Goal: Task Accomplishment & Management: Use online tool/utility

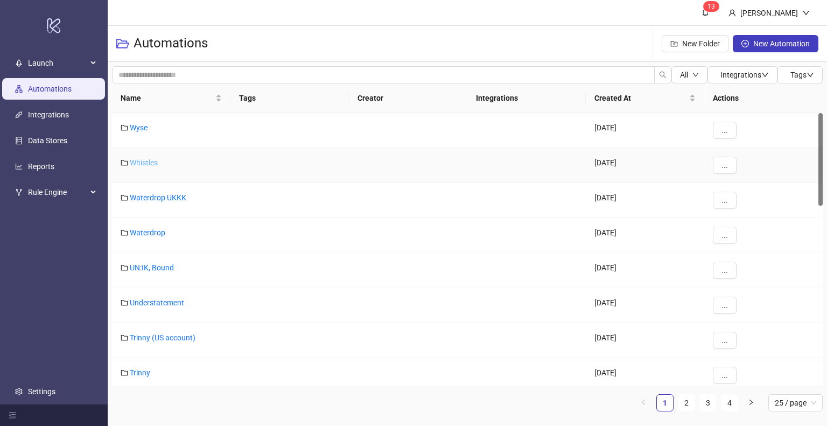
click at [139, 159] on link "Whistles" at bounding box center [144, 162] width 28 height 9
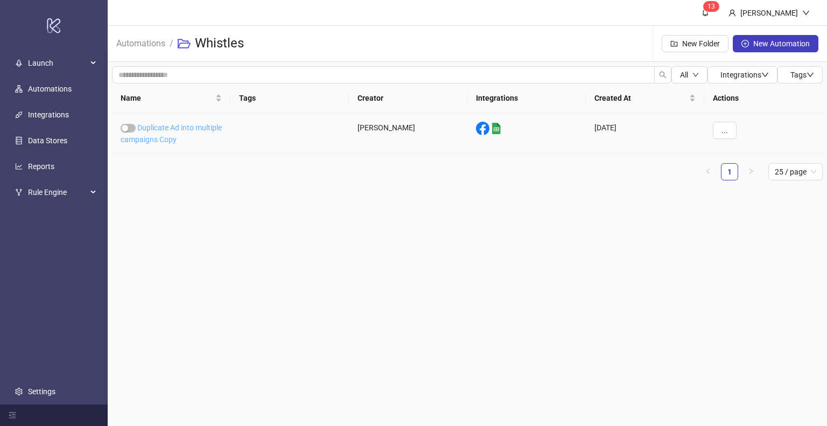
click at [166, 128] on link "Duplicate Ad into multiple campaigns Copy" at bounding box center [171, 133] width 101 height 20
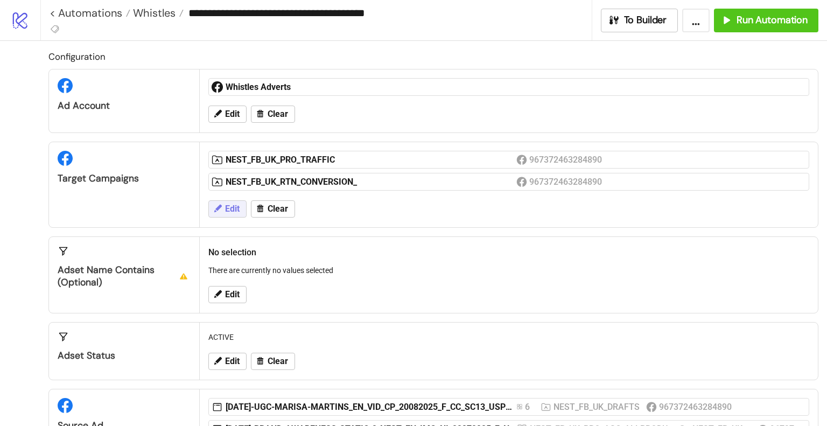
click at [223, 208] on button "Edit" at bounding box center [227, 208] width 38 height 17
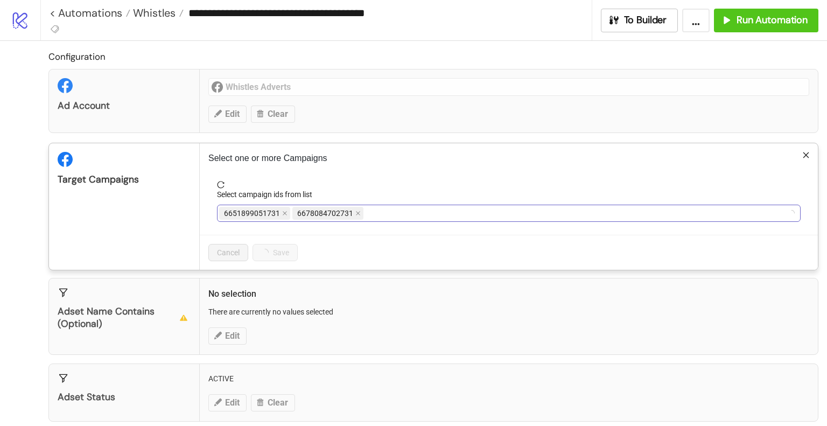
click at [433, 213] on div "6651899051731 6678084702731" at bounding box center [503, 213] width 568 height 15
click at [480, 208] on div "NEST_FB_UK_PRO_TRAFFIC NEST_FB_UK_RTN_CONVERSION_" at bounding box center [503, 213] width 568 height 15
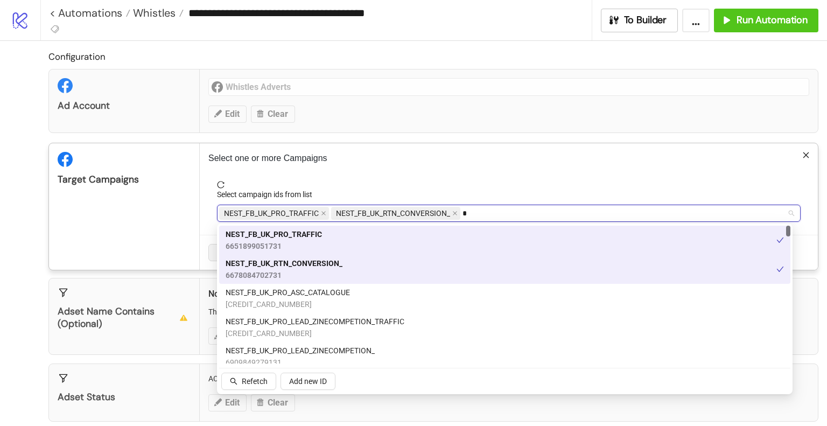
type input "**"
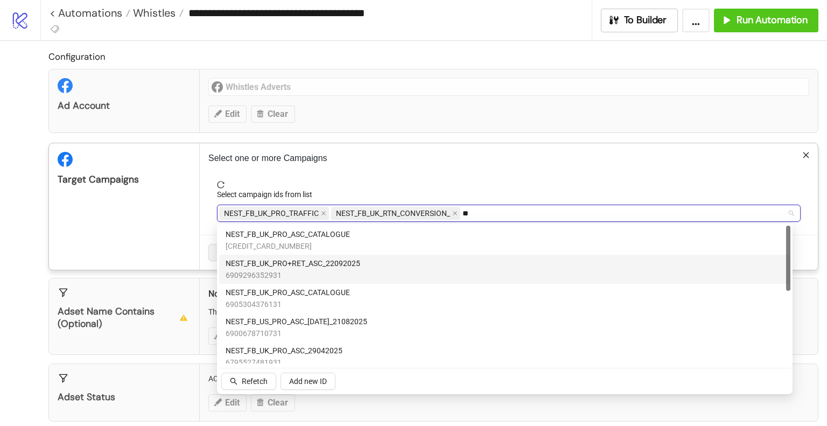
click at [370, 267] on div "NEST_FB_UK_PRO+RET_ASC_22092025 6909296352931" at bounding box center [505, 269] width 558 height 24
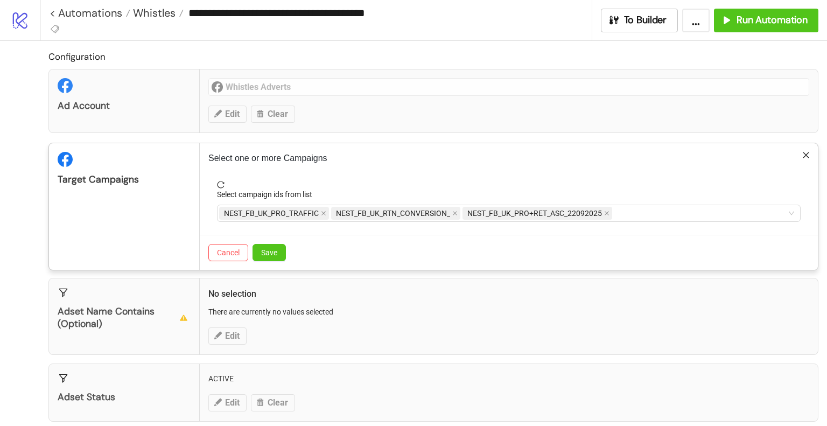
click at [118, 190] on div "Target Campaigns" at bounding box center [124, 206] width 151 height 127
click at [265, 252] on span "Save" at bounding box center [269, 252] width 16 height 9
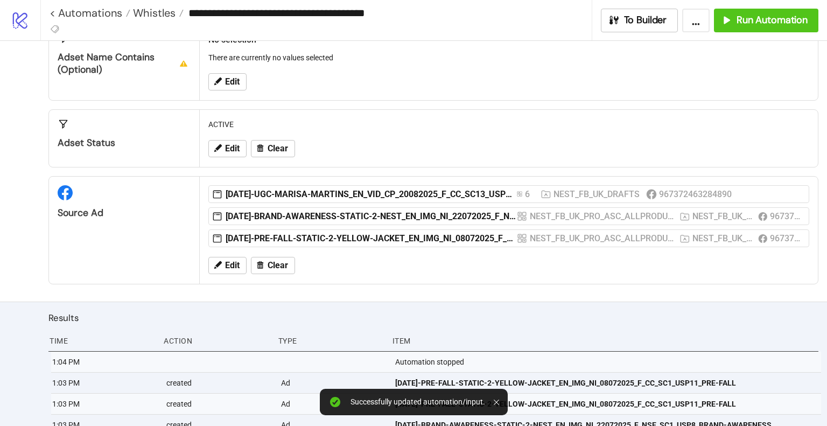
scroll to position [236, 0]
click at [221, 264] on icon at bounding box center [218, 264] width 10 height 10
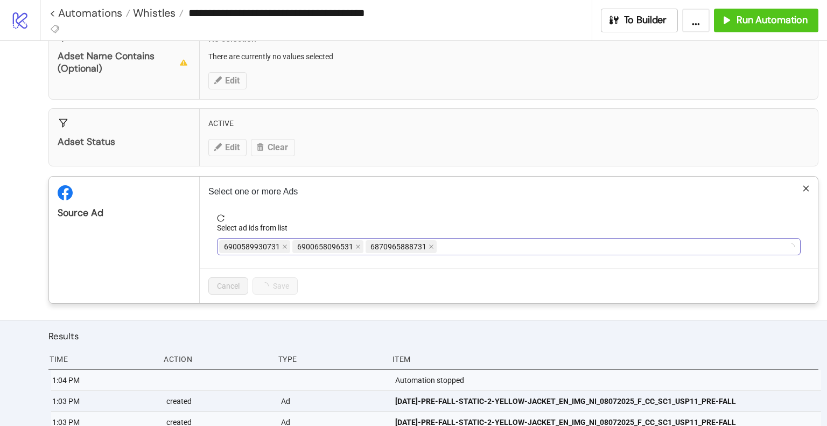
click at [511, 243] on div "6900589930731 6900658096531 6870965888731" at bounding box center [503, 246] width 568 height 15
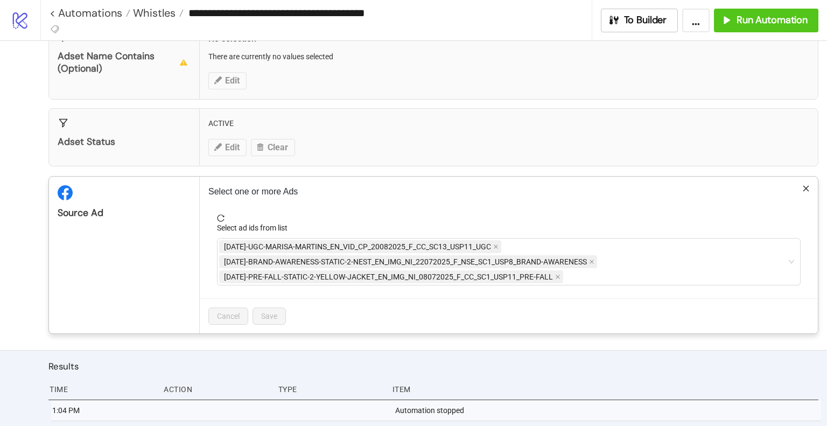
scroll to position [20, 0]
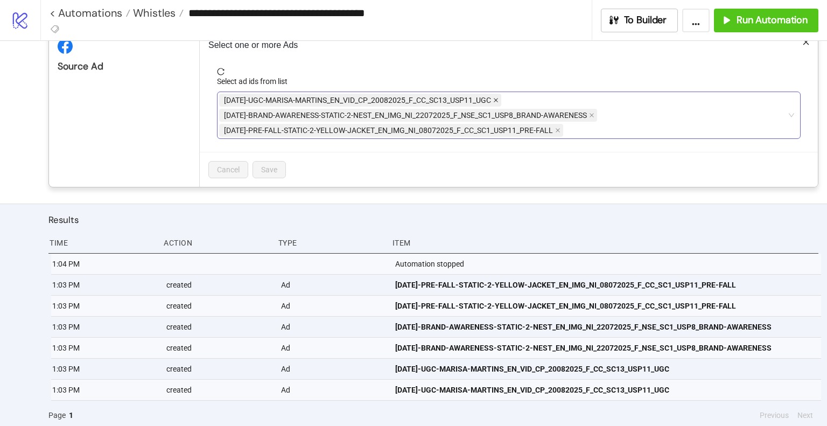
click at [498, 99] on icon "close" at bounding box center [496, 100] width 4 height 4
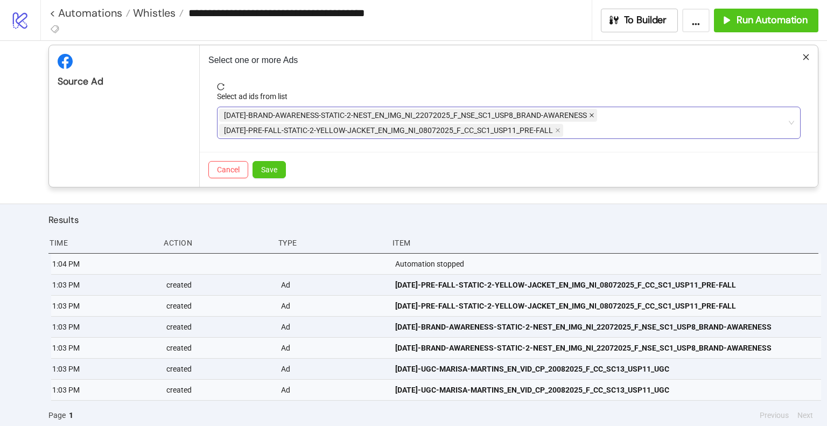
click at [592, 114] on icon "close" at bounding box center [591, 115] width 5 height 5
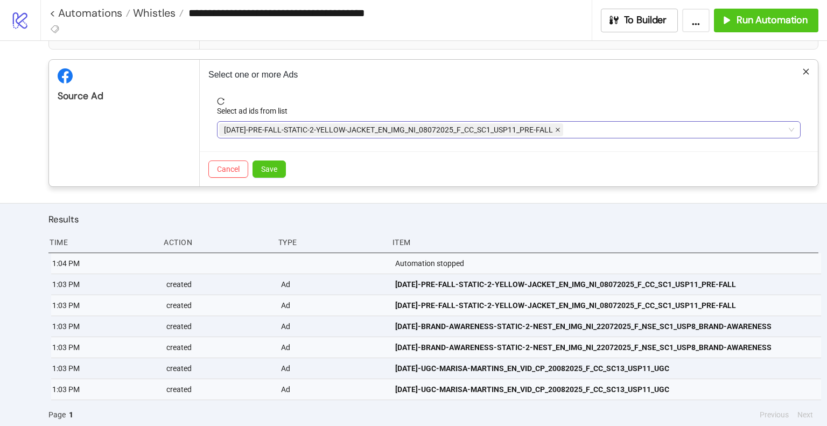
click at [556, 129] on icon "close" at bounding box center [558, 130] width 4 height 4
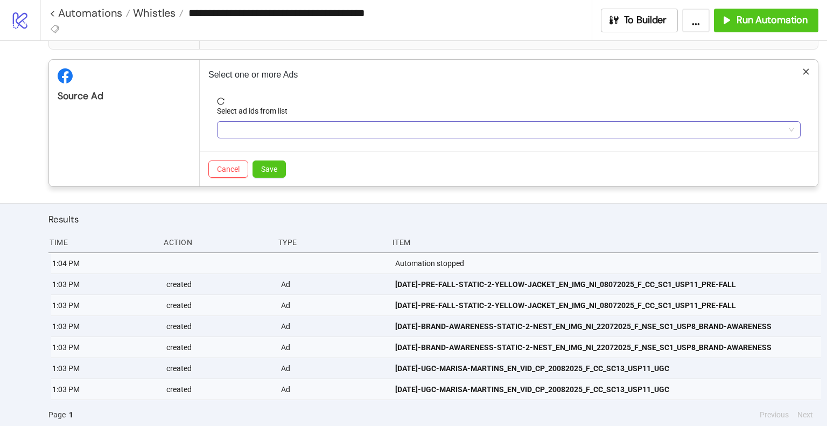
click at [556, 130] on div at bounding box center [503, 129] width 568 height 15
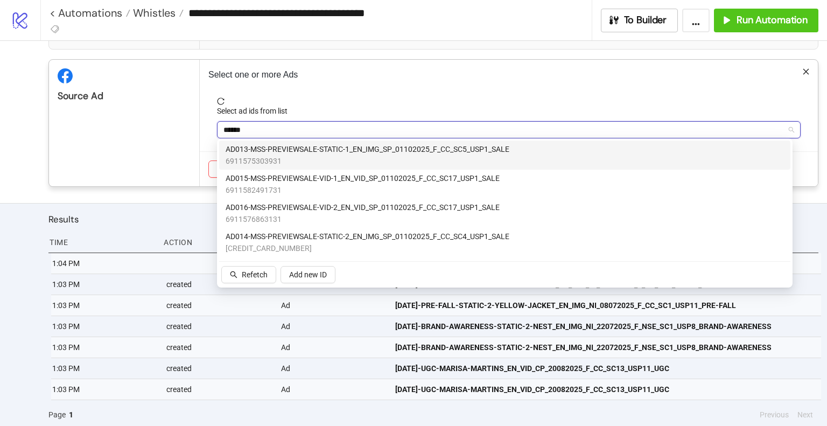
type input "*******"
click at [421, 152] on span "AD013-MSS-PREVIEWSALE-STATIC-1_EN_IMG_SP_01102025_F_CC_SC5_USP1_SALE" at bounding box center [368, 149] width 284 height 12
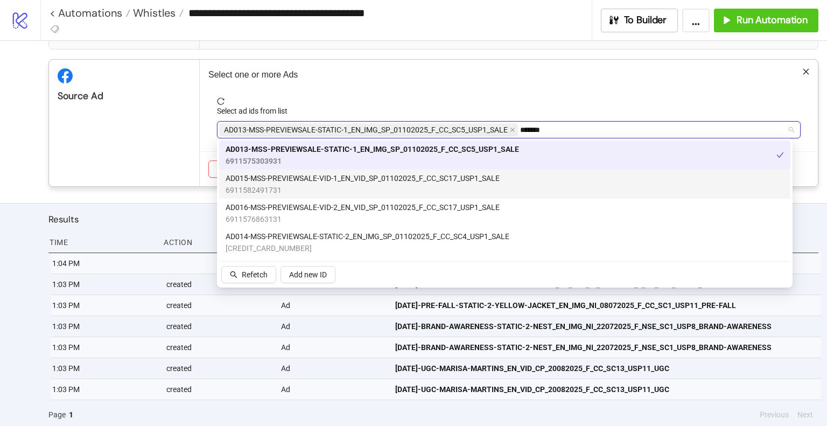
click at [398, 179] on span "AD015-MSS-PREVIEWSALE-VID-1_EN_VID_SP_01102025_F_CC_SC17_USP1_SALE" at bounding box center [363, 178] width 274 height 12
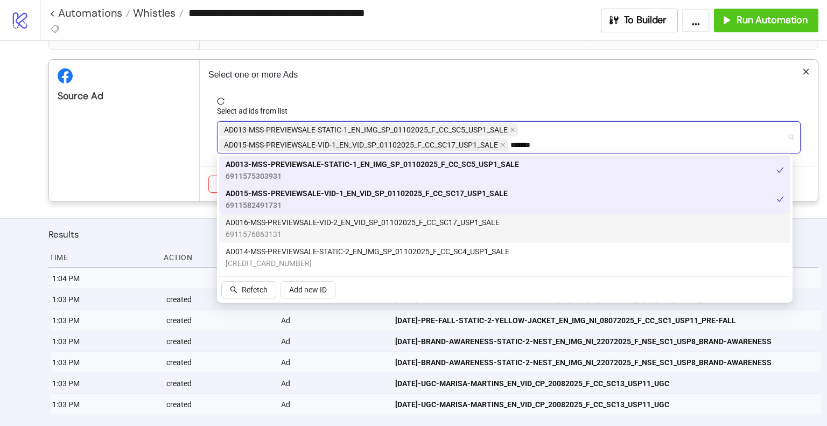
click at [376, 226] on span "AD016-MSS-PREVIEWSALE-VID-2_EN_VID_SP_01102025_F_CC_SC17_USP1_SALE" at bounding box center [363, 222] width 274 height 12
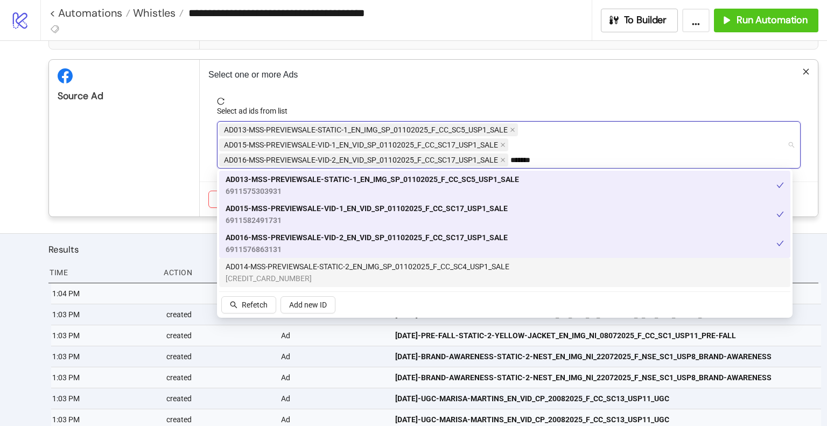
click at [362, 271] on span "AD014-MSS-PREVIEWSALE-STATIC-2_EN_IMG_SP_01102025_F_CC_SC4_USP1_SALE" at bounding box center [368, 267] width 284 height 12
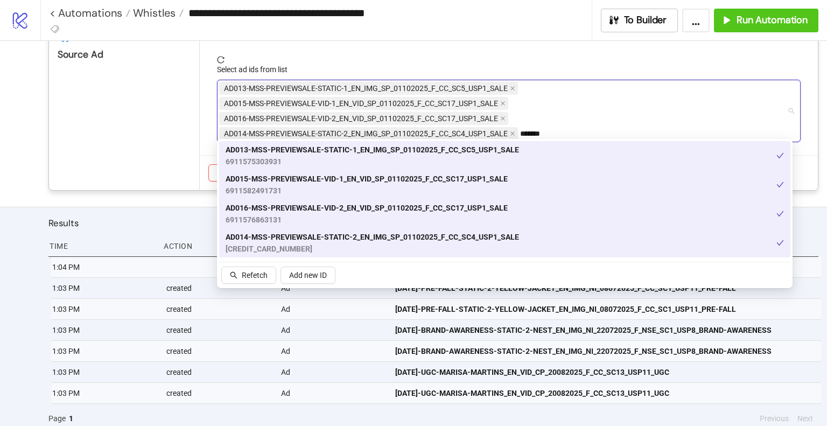
scroll to position [397, 0]
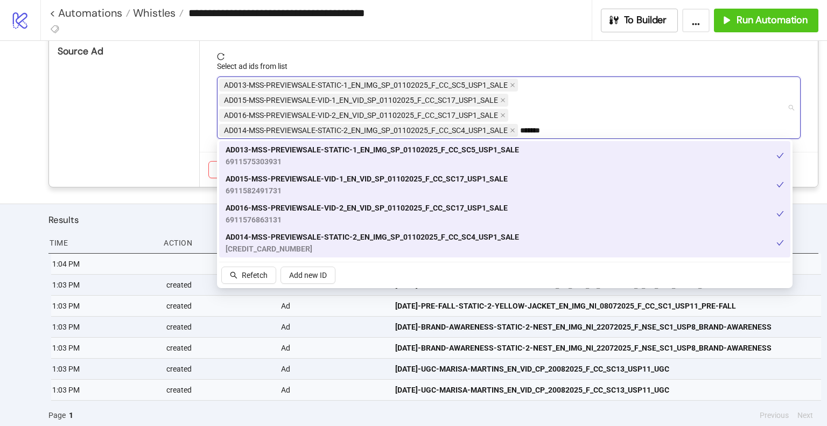
click at [152, 159] on div "Source Ad" at bounding box center [124, 101] width 151 height 172
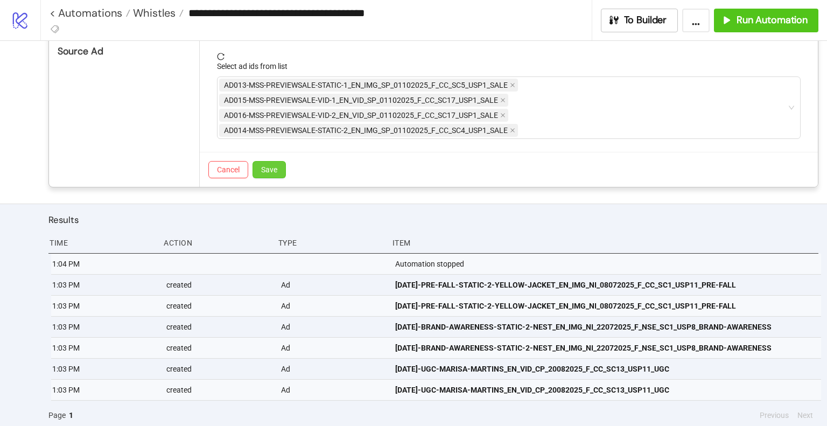
click at [269, 167] on span "Save" at bounding box center [269, 169] width 16 height 9
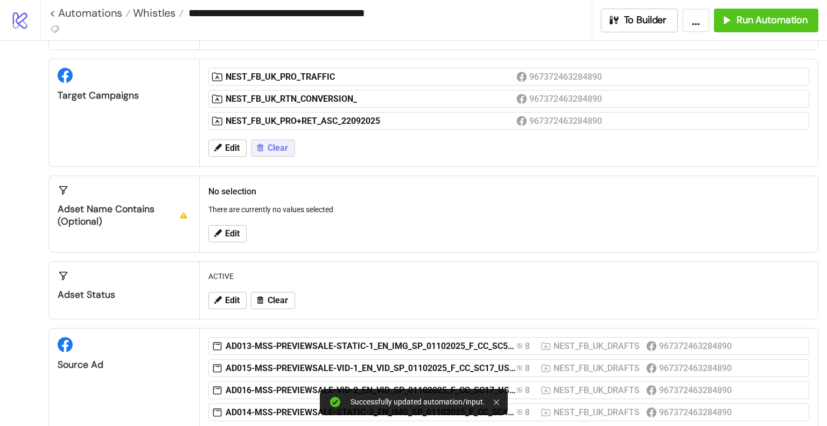
scroll to position [31, 0]
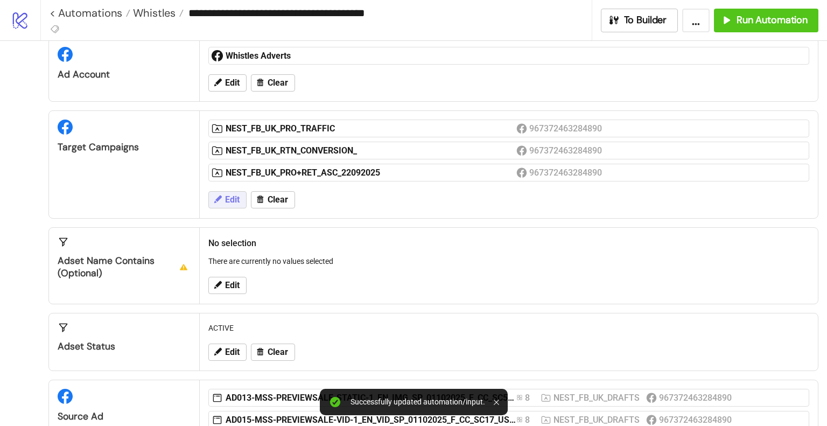
click at [228, 199] on span "Edit" at bounding box center [232, 200] width 15 height 10
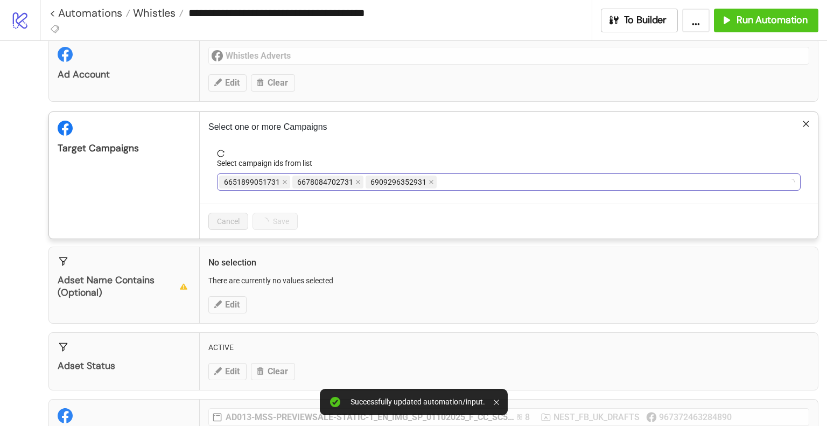
click at [517, 176] on div "6651899051731 6678084702731 6909296352931" at bounding box center [503, 181] width 568 height 15
click at [326, 182] on span "NEST_FB_UK_PRO_TRAFFIC" at bounding box center [274, 182] width 110 height 13
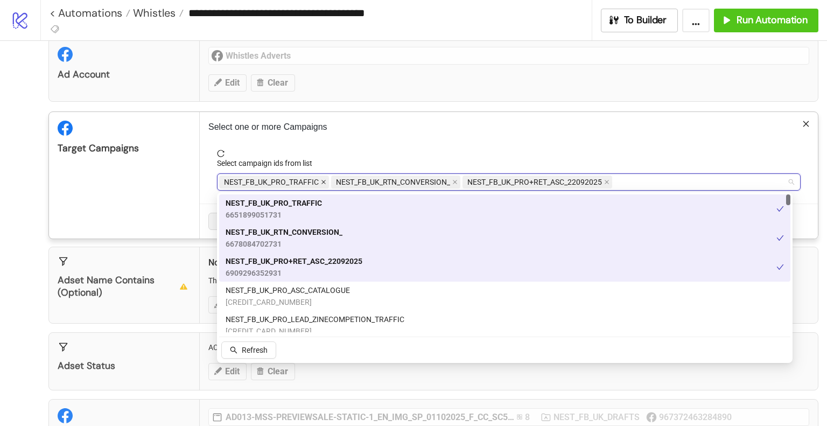
click at [321, 183] on icon "close" at bounding box center [323, 181] width 5 height 5
click at [493, 180] on icon "close" at bounding box center [494, 181] width 5 height 5
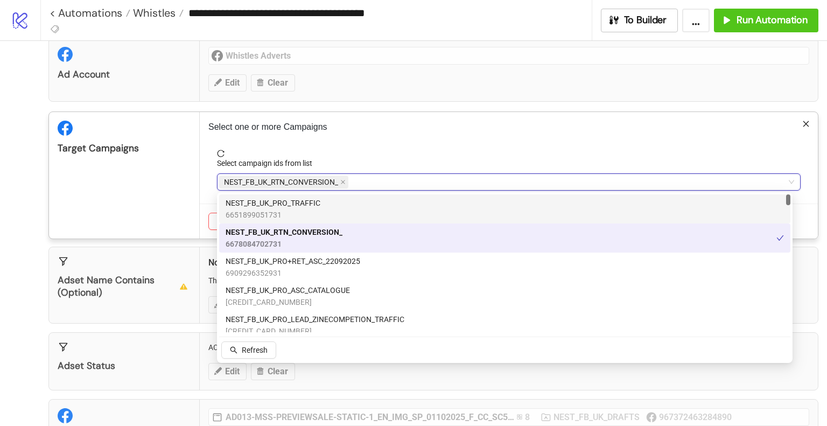
click at [103, 182] on div "Target Campaigns" at bounding box center [124, 175] width 151 height 127
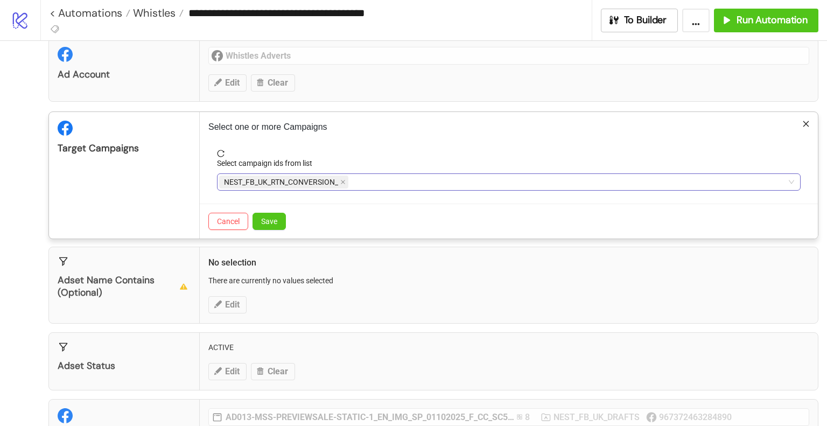
click at [260, 223] on button "Save" at bounding box center [269, 221] width 33 height 17
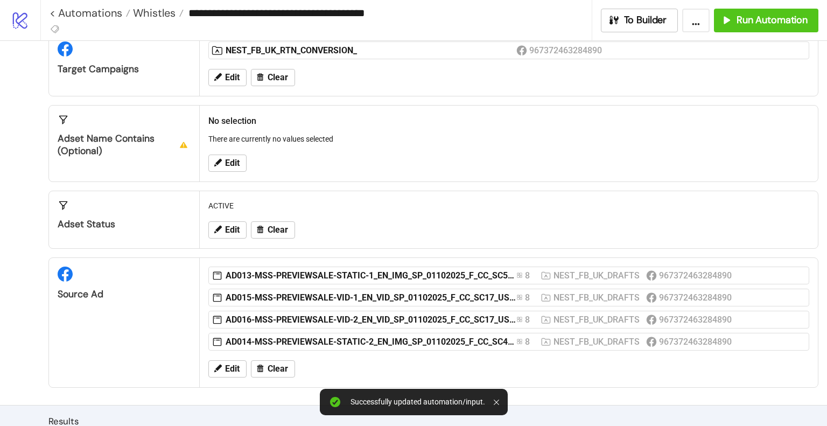
scroll to position [139, 0]
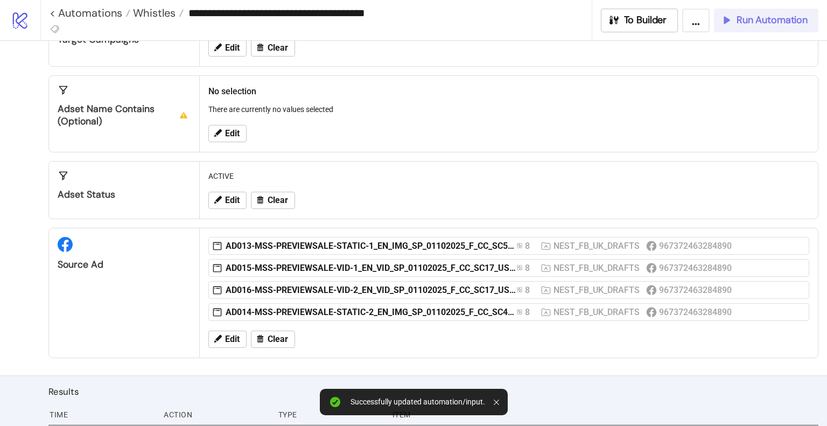
click at [739, 21] on span "Run Automation" at bounding box center [772, 20] width 71 height 12
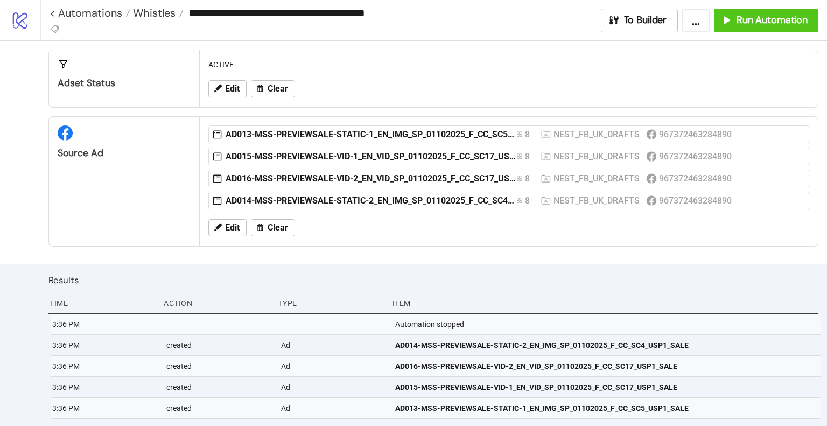
scroll to position [247, 0]
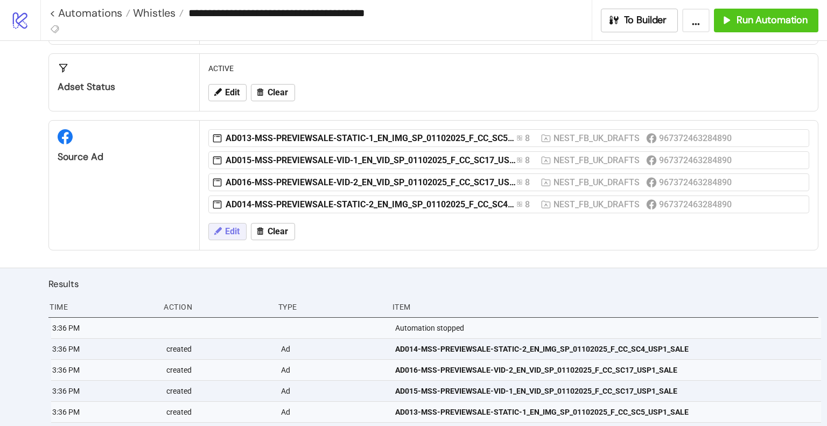
click at [218, 230] on icon at bounding box center [218, 231] width 8 height 8
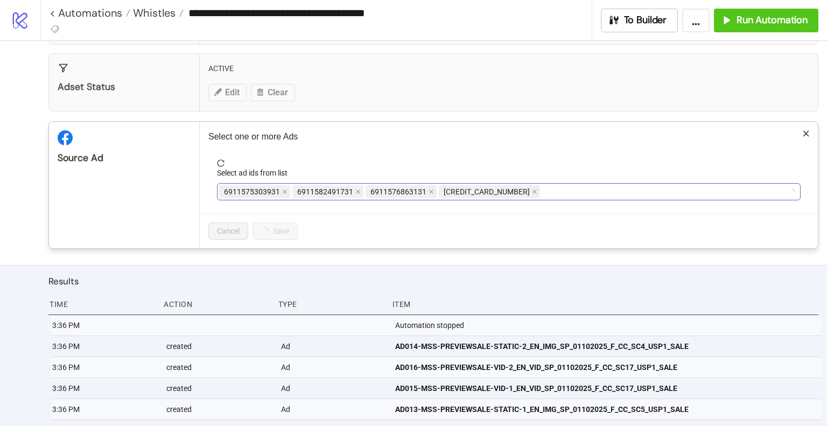
click at [577, 186] on div "6911575303931 6911582491731 6911576863131 6911575333531" at bounding box center [503, 191] width 568 height 15
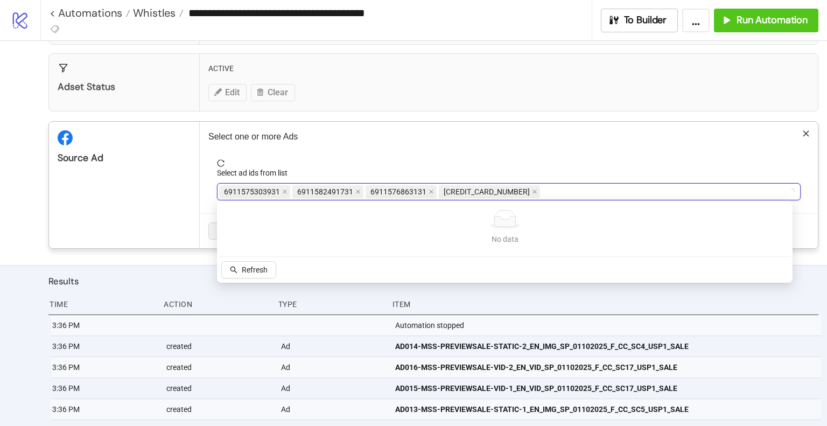
click at [587, 191] on div "6911575303931 6911582491731 6911576863131 6911575333531" at bounding box center [503, 191] width 568 height 15
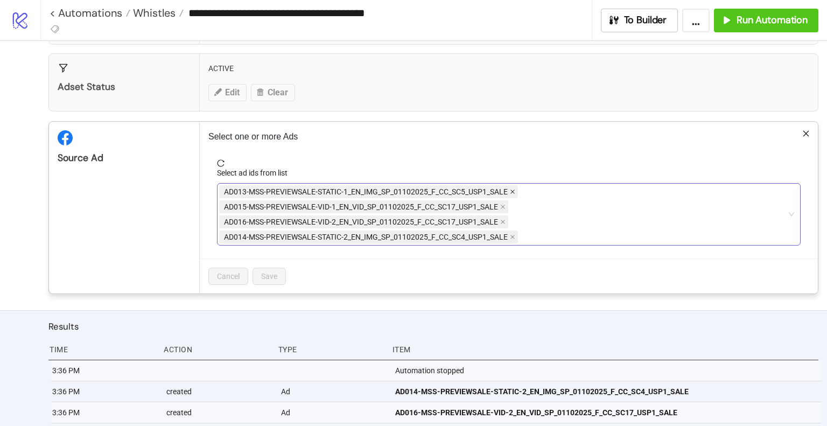
click at [515, 190] on icon "close" at bounding box center [512, 191] width 5 height 5
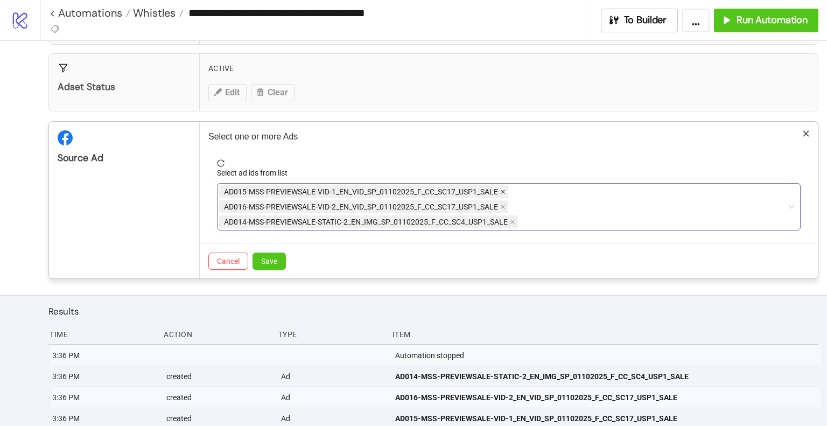
click at [502, 190] on icon "close" at bounding box center [503, 192] width 4 height 4
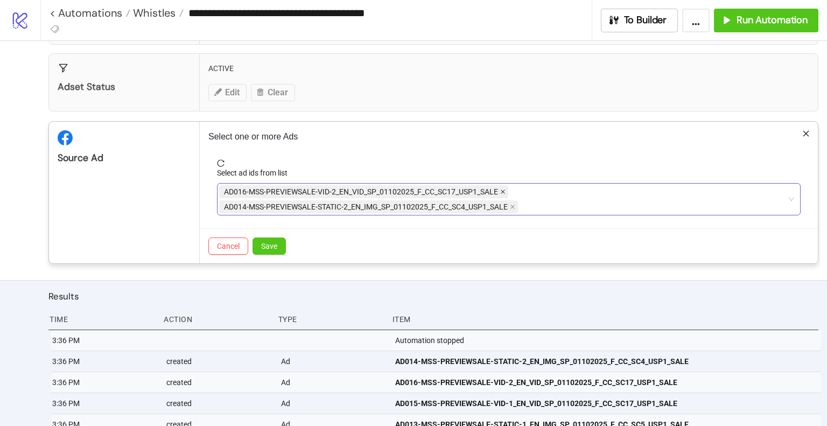
click at [503, 189] on icon "close" at bounding box center [502, 191] width 5 height 5
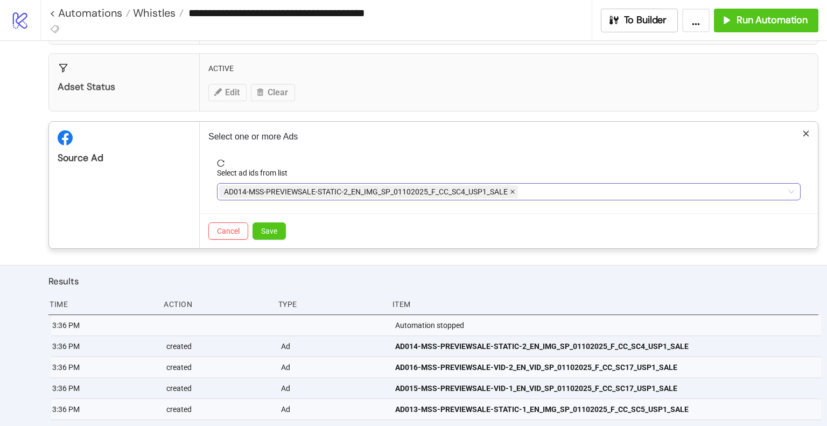
click at [515, 190] on icon "close" at bounding box center [512, 191] width 5 height 5
click at [537, 193] on div at bounding box center [503, 191] width 568 height 15
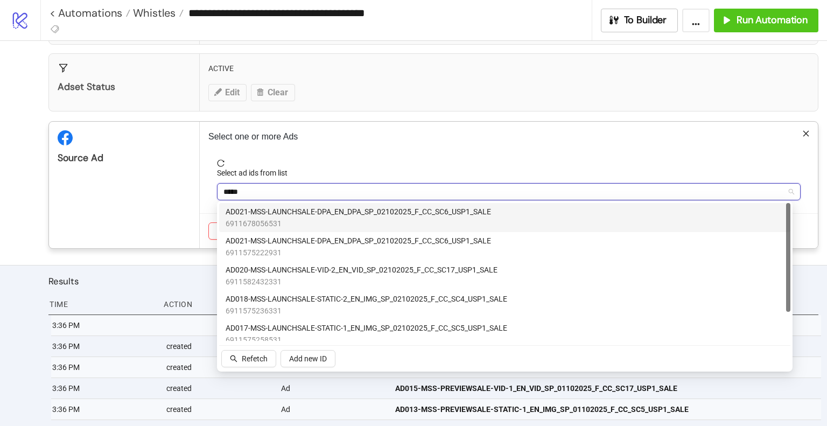
type input "******"
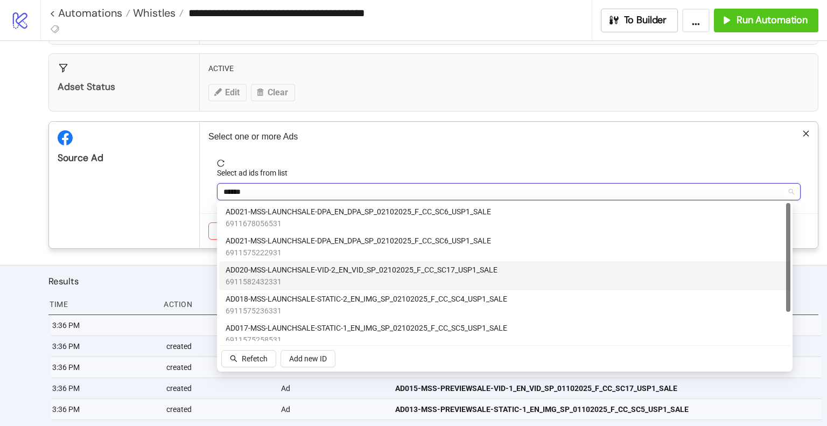
click at [389, 281] on span "6911582432331" at bounding box center [362, 282] width 272 height 12
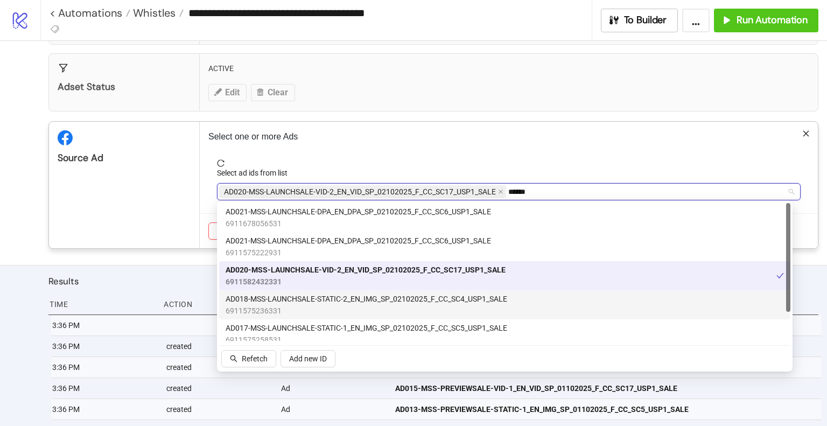
click at [340, 306] on span "6911575236331" at bounding box center [367, 311] width 282 height 12
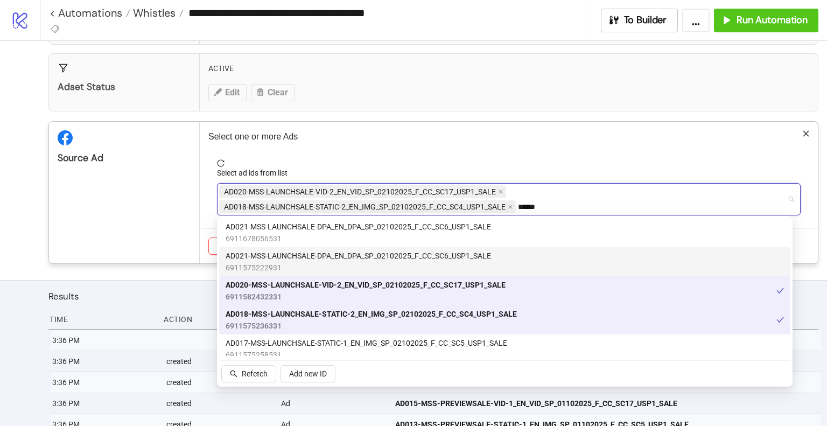
scroll to position [37, 0]
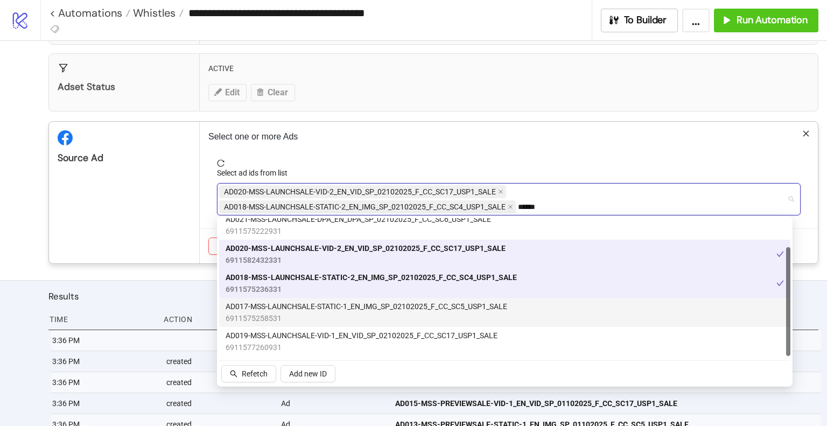
click at [358, 309] on span "AD017-MSS-LAUNCHSALE-STATIC-1_EN_IMG_SP_02102025_F_CC_SC5_USP1_SALE" at bounding box center [367, 306] width 282 height 12
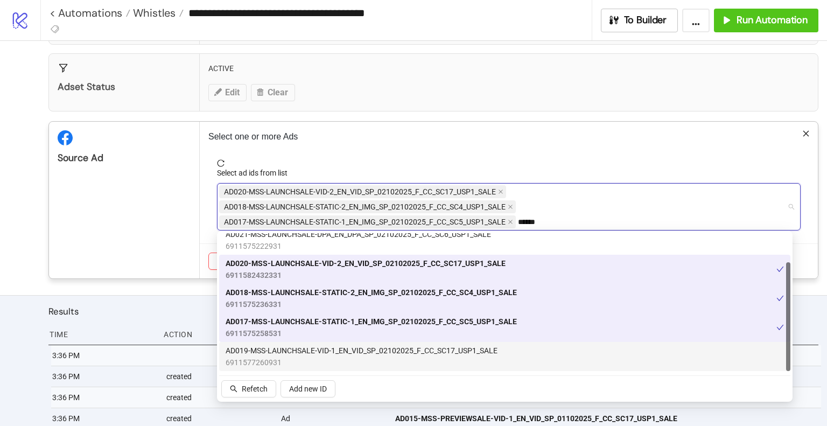
click at [375, 356] on span "6911577260931" at bounding box center [362, 362] width 272 height 12
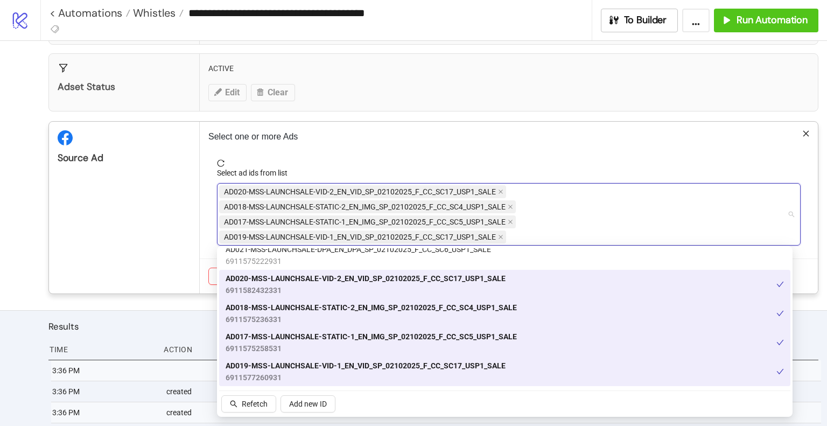
click at [169, 247] on div "Source Ad" at bounding box center [124, 208] width 151 height 172
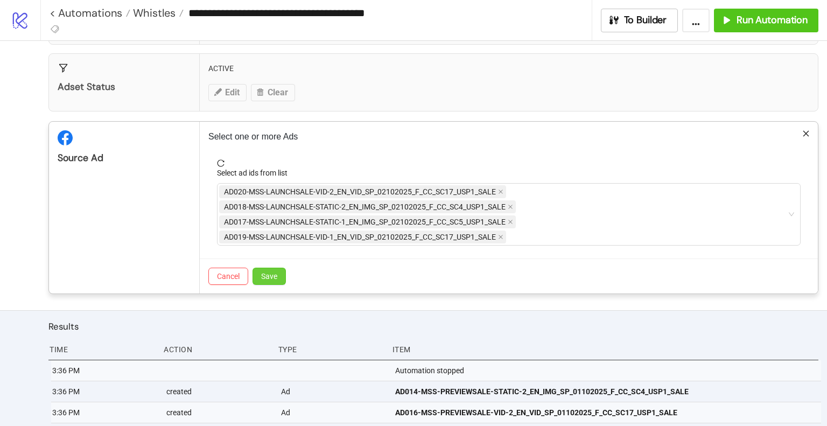
click at [276, 275] on span "Save" at bounding box center [269, 276] width 16 height 9
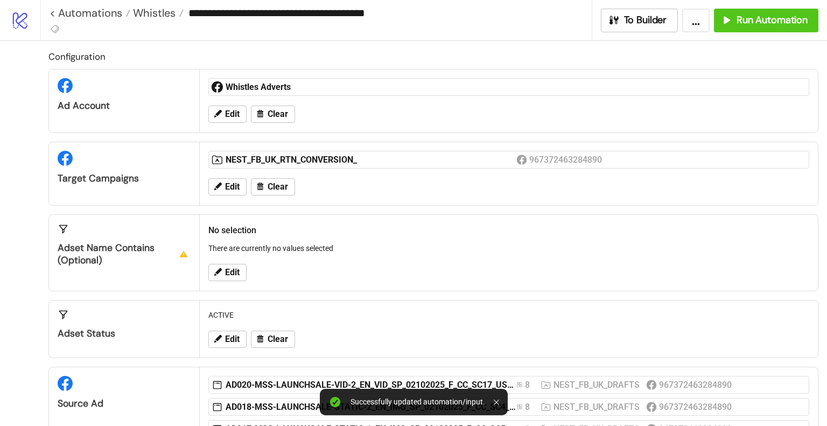
scroll to position [0, 0]
click at [223, 184] on button "Edit" at bounding box center [227, 186] width 38 height 17
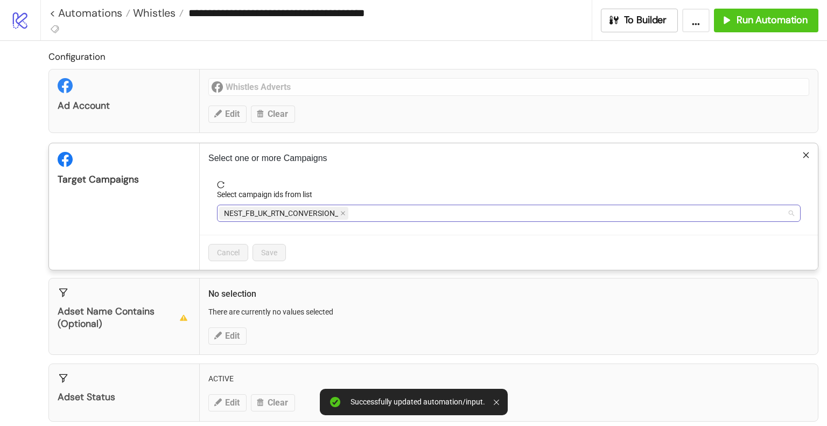
click at [433, 212] on div "NEST_FB_UK_RTN_CONVERSION_" at bounding box center [503, 213] width 568 height 15
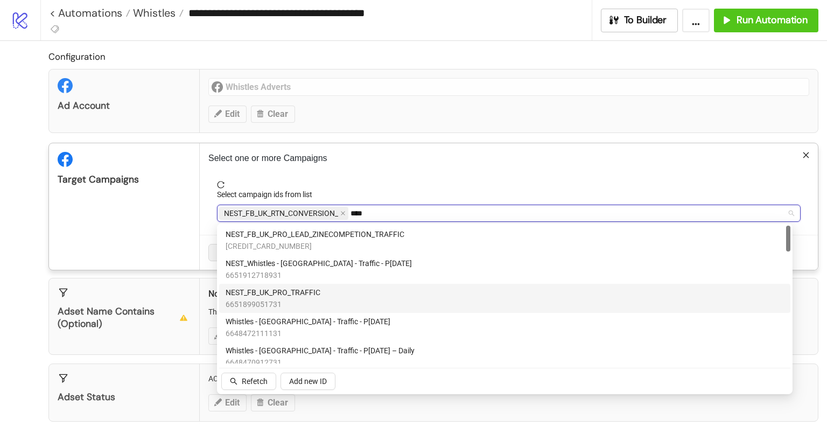
click at [338, 294] on div "NEST_FB_UK_PRO_TRAFFIC 6651899051731" at bounding box center [505, 298] width 558 height 24
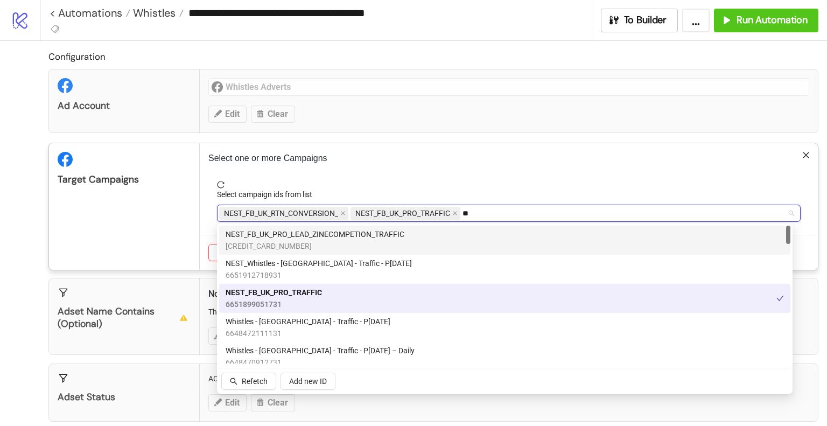
type input "*"
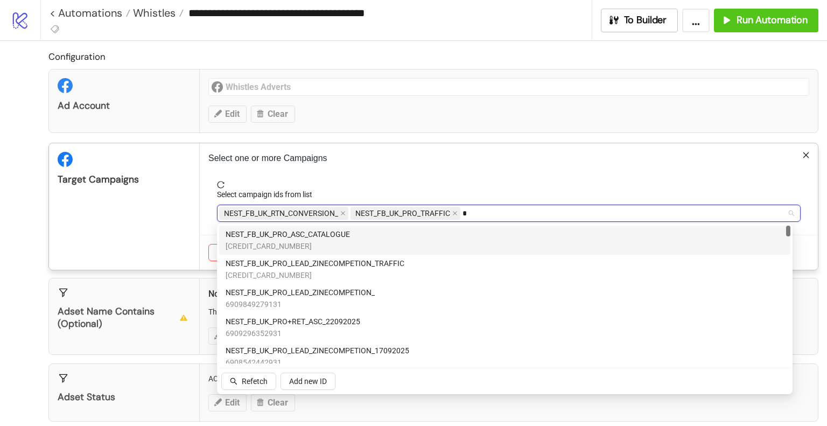
type input "**"
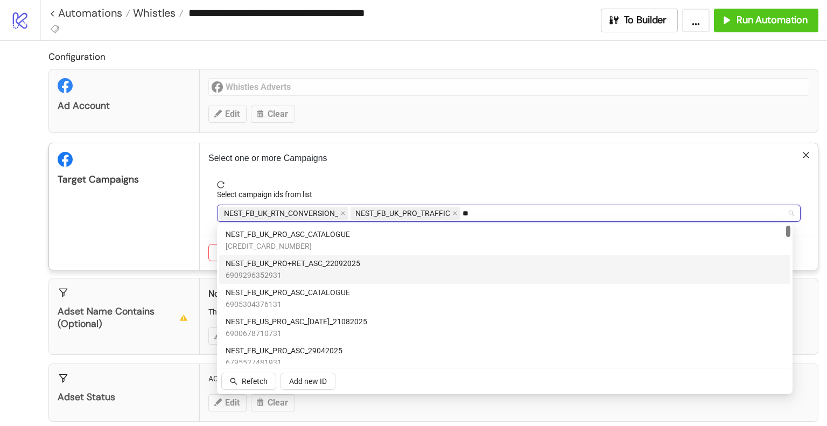
click at [368, 265] on div "NEST_FB_UK_PRO+RET_ASC_22092025 6909296352931" at bounding box center [505, 269] width 558 height 24
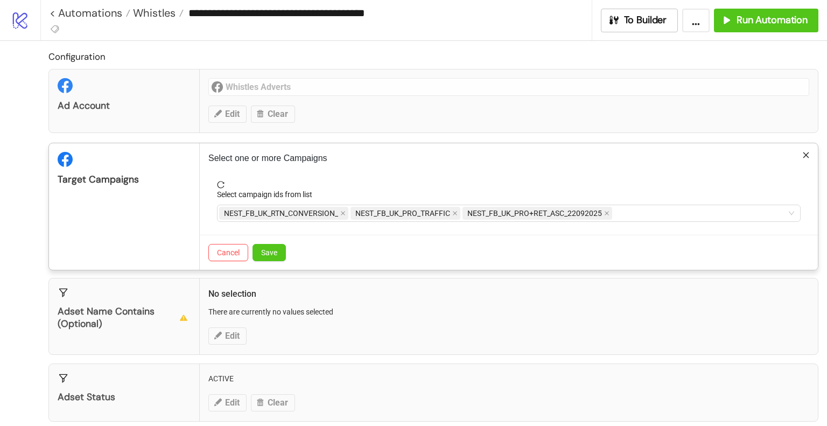
click at [115, 222] on div "Target Campaigns" at bounding box center [124, 206] width 151 height 127
click at [271, 253] on span "Save" at bounding box center [269, 252] width 16 height 9
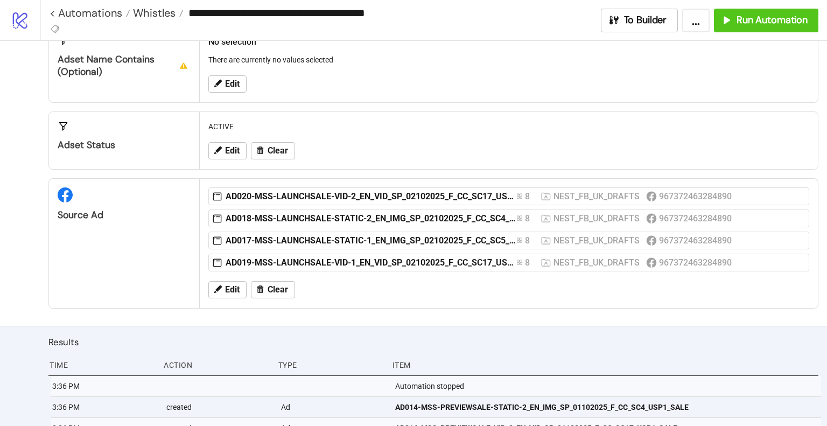
scroll to position [234, 0]
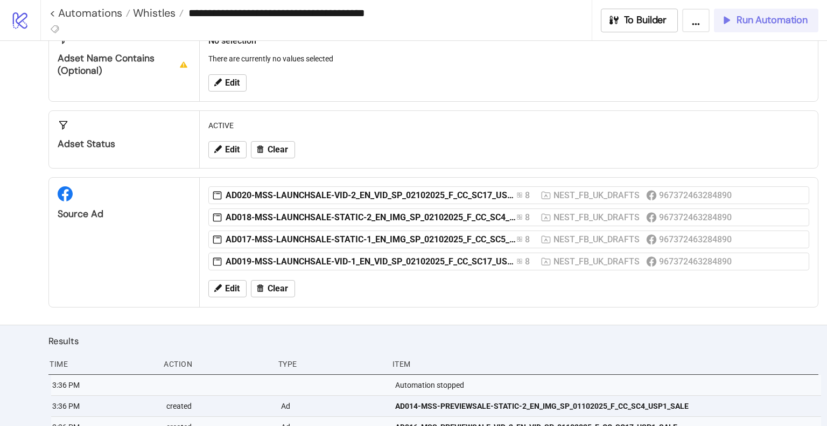
click at [730, 23] on icon "button" at bounding box center [726, 20] width 12 height 12
click at [229, 290] on span "Edit" at bounding box center [232, 289] width 15 height 10
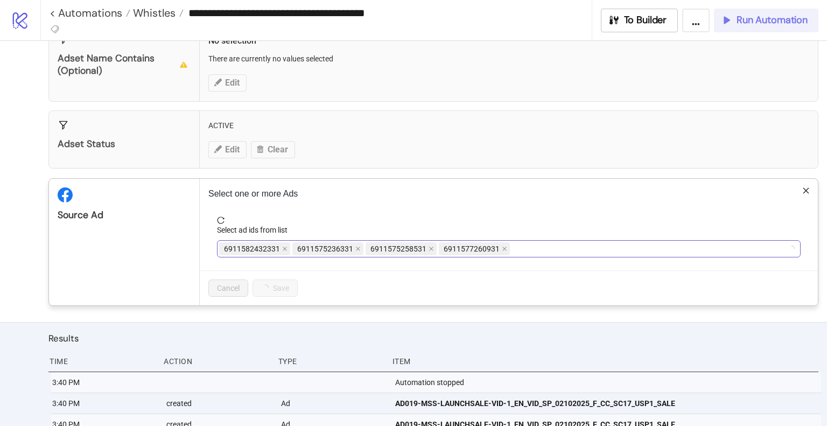
click at [553, 247] on div "6911582432331 6911575236331 6911575258531 6911577260931" at bounding box center [503, 248] width 568 height 15
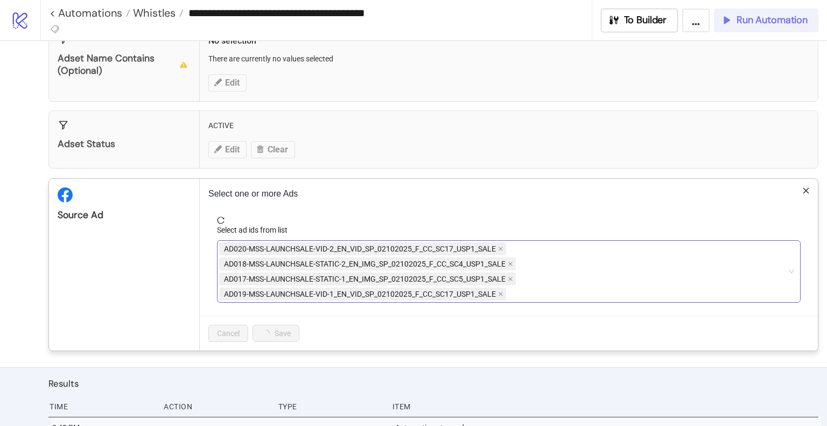
click at [594, 244] on div "AD020-MSS-LAUNCHSALE-VID-2_EN_VID_SP_02102025_F_CC_SC17_USP1_SALE AD018-MSS-LAU…" at bounding box center [503, 271] width 568 height 60
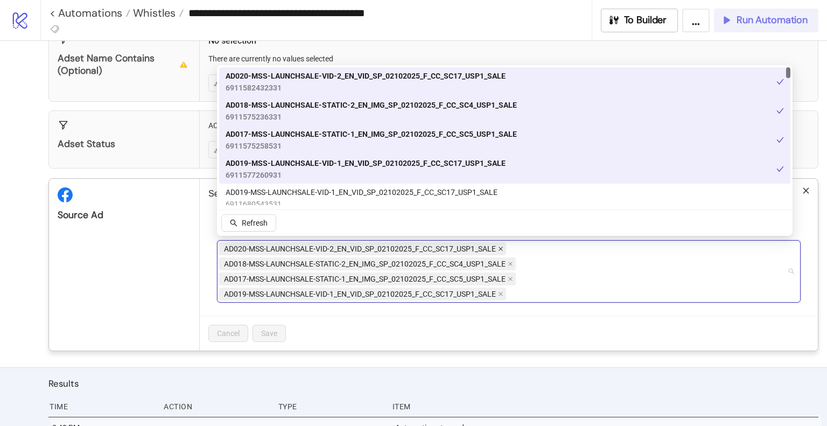
click at [502, 247] on icon "close" at bounding box center [500, 248] width 5 height 5
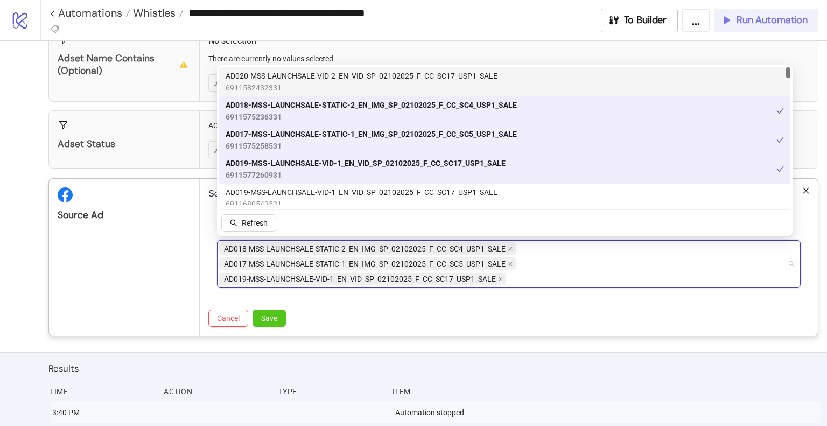
click at [515, 247] on span "AD018-MSS-LAUNCHSALE-STATIC-2_EN_IMG_SP_02102025_F_CC_SC4_USP1_SALE" at bounding box center [367, 248] width 297 height 13
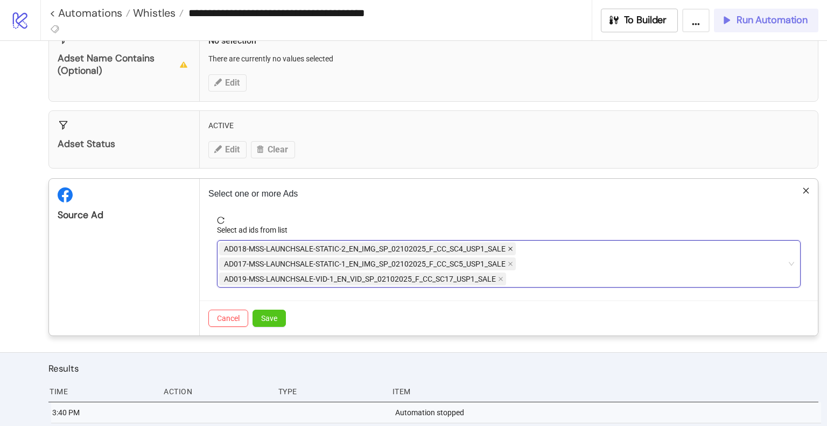
click at [513, 248] on icon "close" at bounding box center [510, 248] width 5 height 5
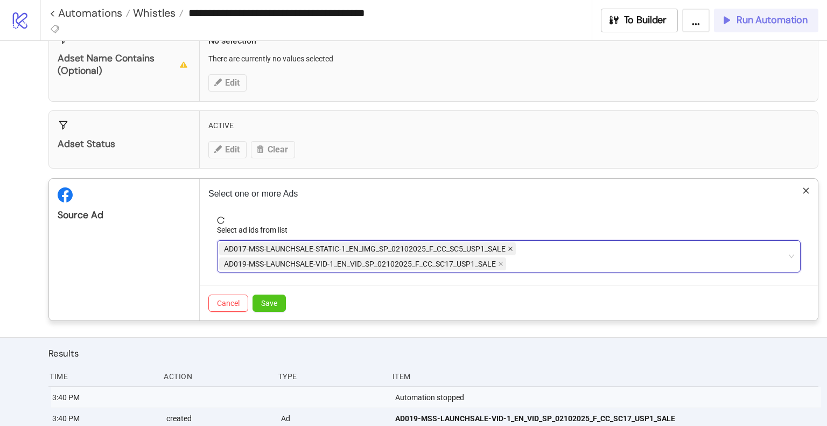
click at [513, 247] on icon "close" at bounding box center [510, 248] width 5 height 5
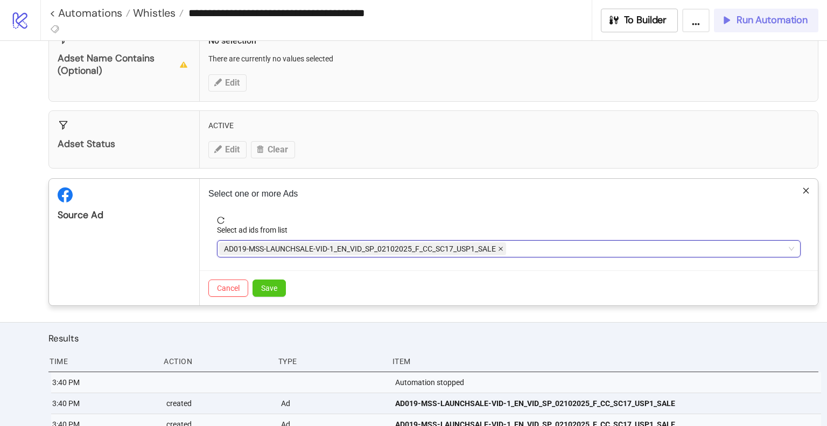
click at [502, 247] on icon "close" at bounding box center [500, 248] width 5 height 5
click at [503, 246] on div at bounding box center [503, 248] width 568 height 15
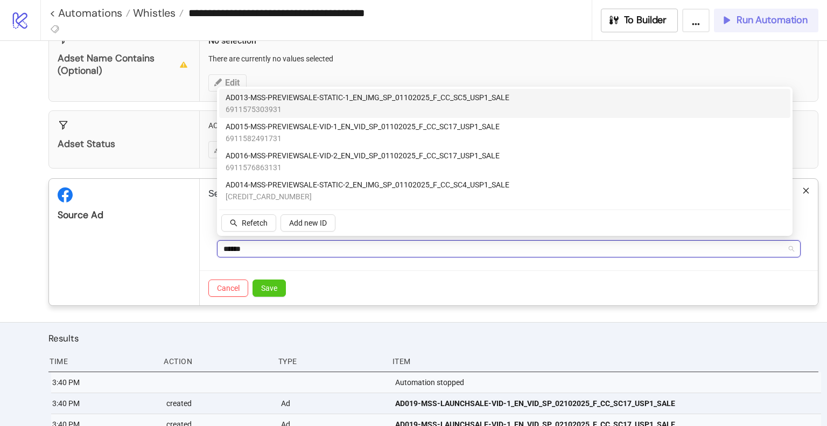
type input "*******"
click at [336, 109] on span "6911575303931" at bounding box center [368, 109] width 284 height 12
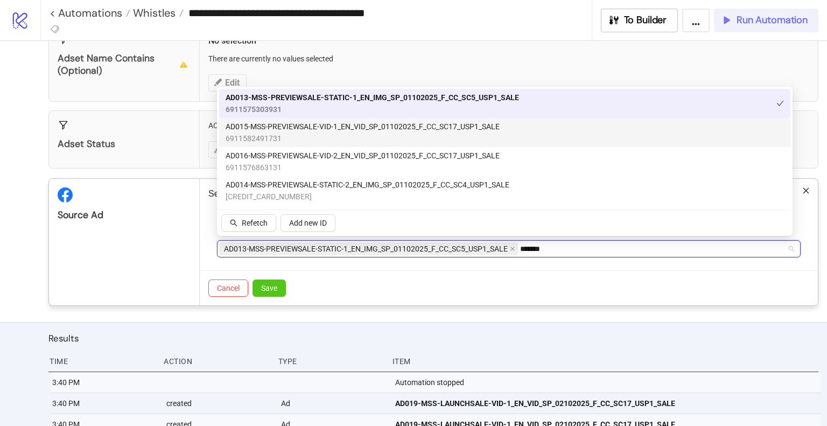
click at [333, 131] on span "AD015-MSS-PREVIEWSALE-VID-1_EN_VID_SP_01102025_F_CC_SC17_USP1_SALE" at bounding box center [363, 127] width 274 height 12
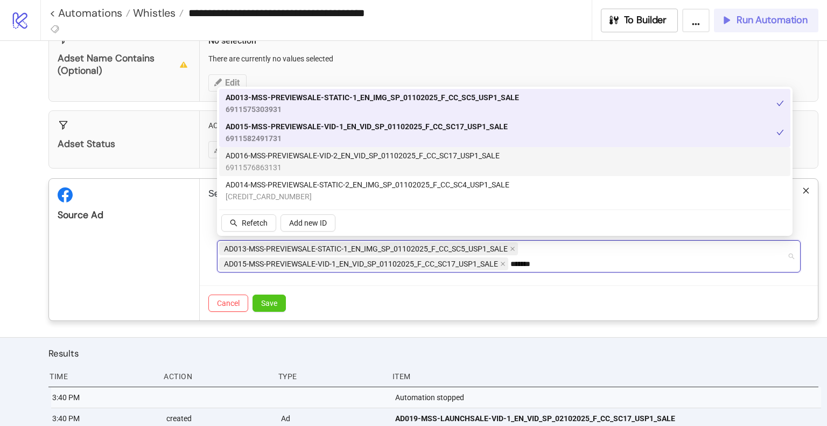
click at [322, 161] on span "AD016-MSS-PREVIEWSALE-VID-2_EN_VID_SP_01102025_F_CC_SC17_USP1_SALE" at bounding box center [363, 156] width 274 height 12
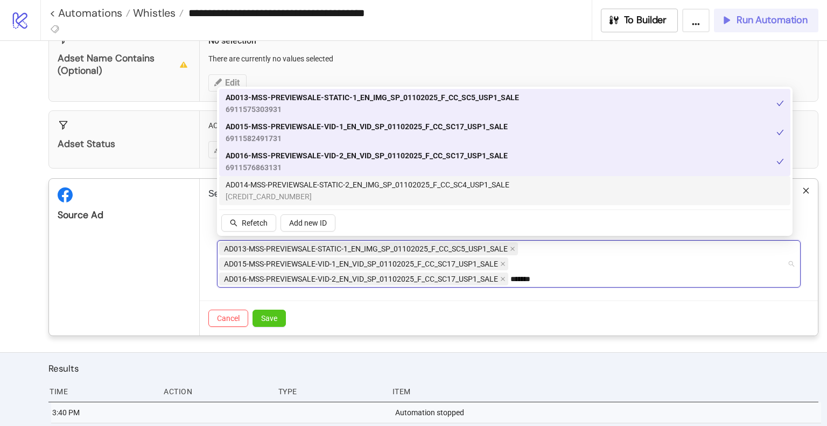
drag, startPoint x: 320, startPoint y: 189, endPoint x: 205, endPoint y: 230, distance: 122.8
click at [321, 189] on span "AD014-MSS-PREVIEWSALE-STATIC-2_EN_IMG_SP_01102025_F_CC_SC4_USP1_SALE" at bounding box center [368, 185] width 284 height 12
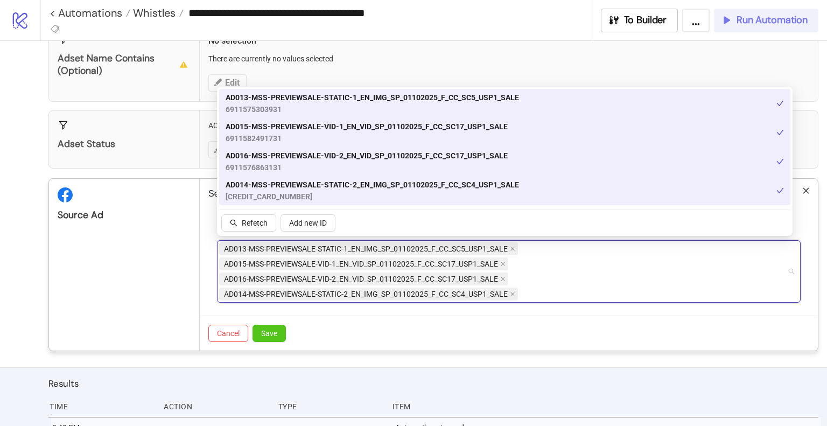
click at [156, 248] on div "Source Ad" at bounding box center [124, 265] width 151 height 172
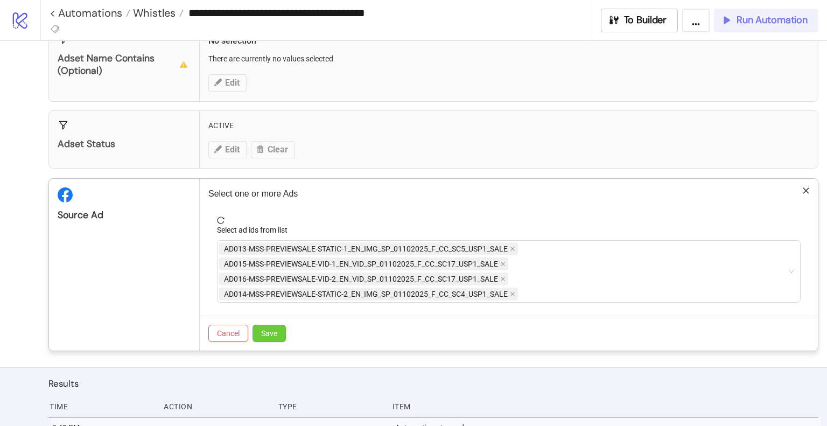
click at [261, 329] on span "Save" at bounding box center [269, 333] width 16 height 9
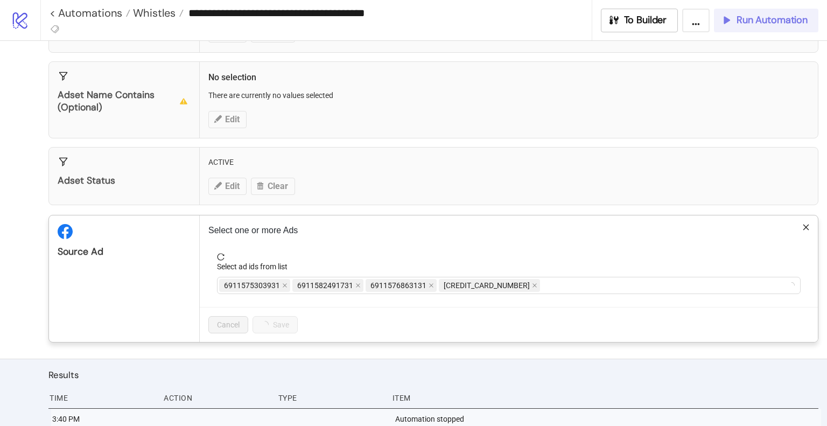
scroll to position [180, 0]
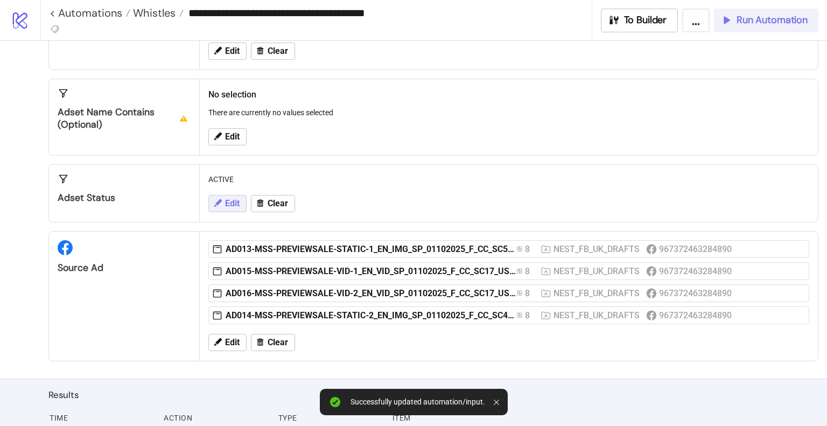
click at [228, 201] on span "Edit" at bounding box center [232, 204] width 15 height 10
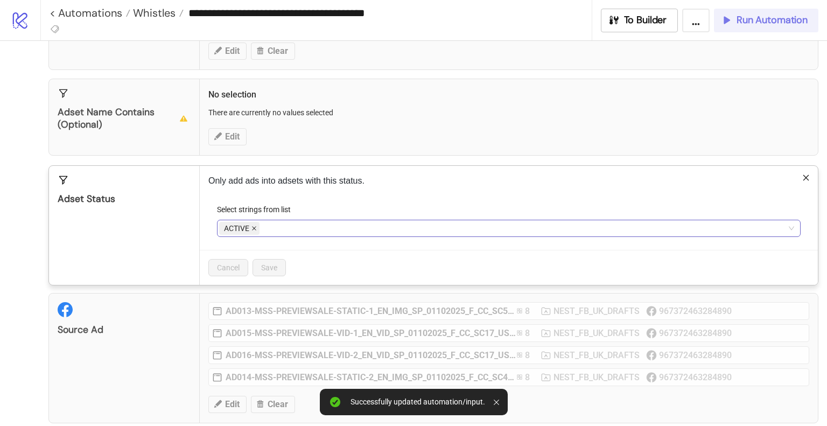
click at [253, 226] on icon "close" at bounding box center [254, 228] width 4 height 4
click at [270, 269] on span "Save" at bounding box center [269, 267] width 16 height 9
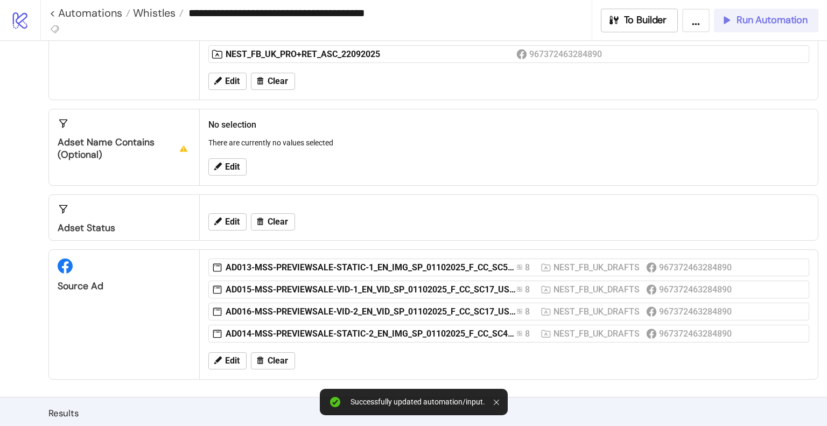
scroll to position [126, 0]
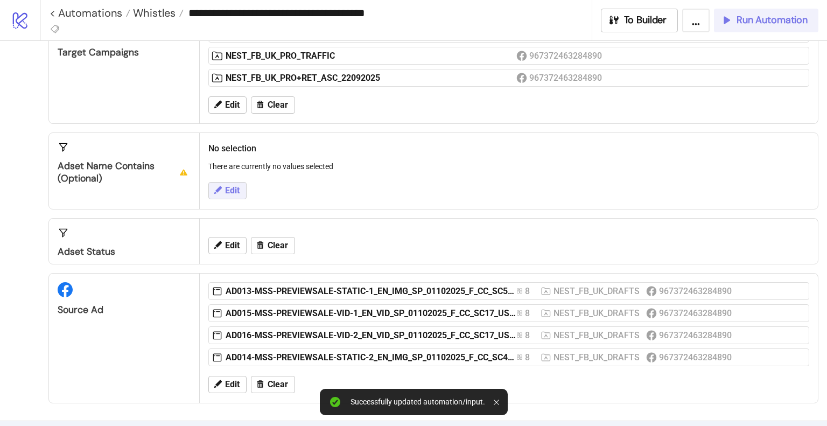
click at [222, 194] on button "Edit" at bounding box center [227, 190] width 38 height 17
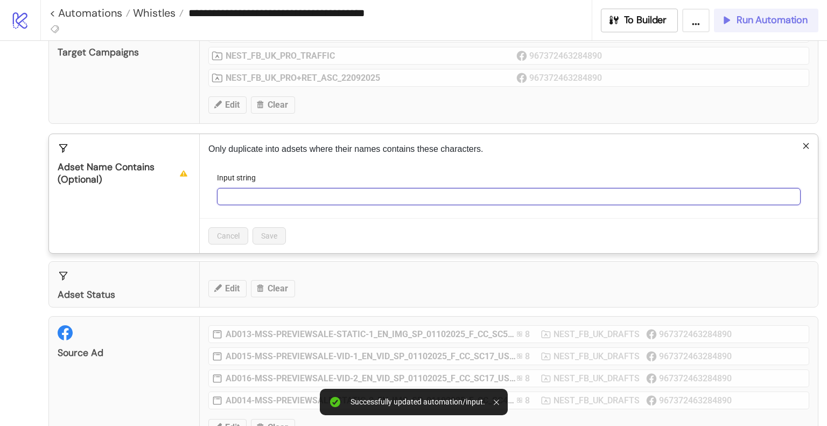
click at [274, 199] on input "Input string" at bounding box center [509, 196] width 584 height 17
type input "*****"
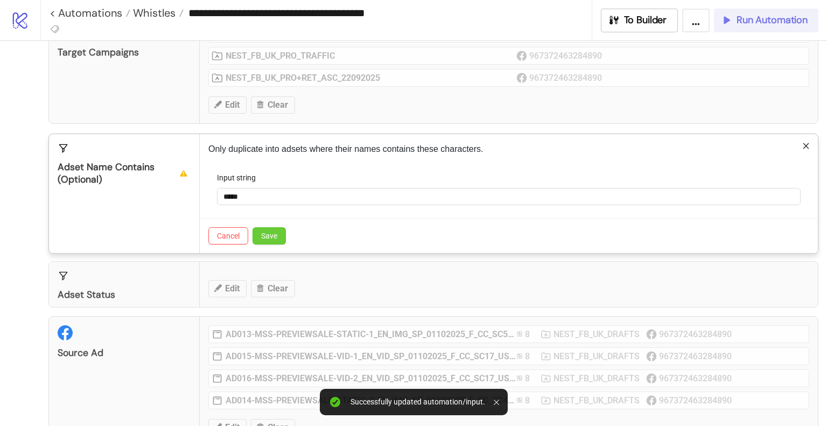
click at [272, 232] on span "Save" at bounding box center [269, 236] width 16 height 9
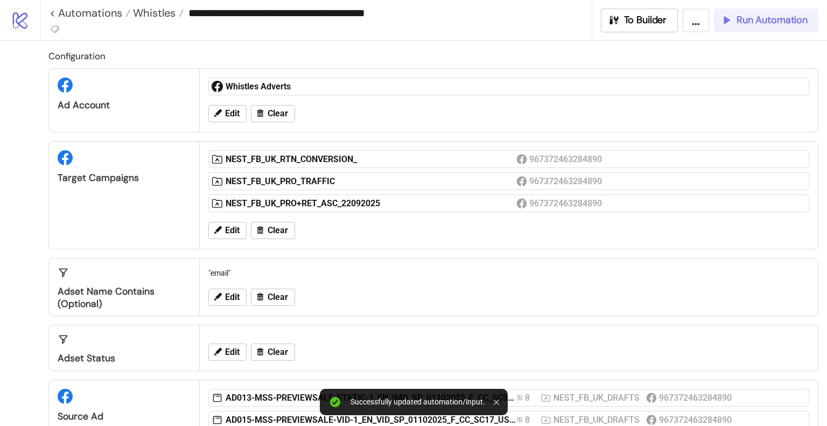
scroll to position [0, 0]
click at [226, 232] on span "Edit" at bounding box center [232, 231] width 15 height 10
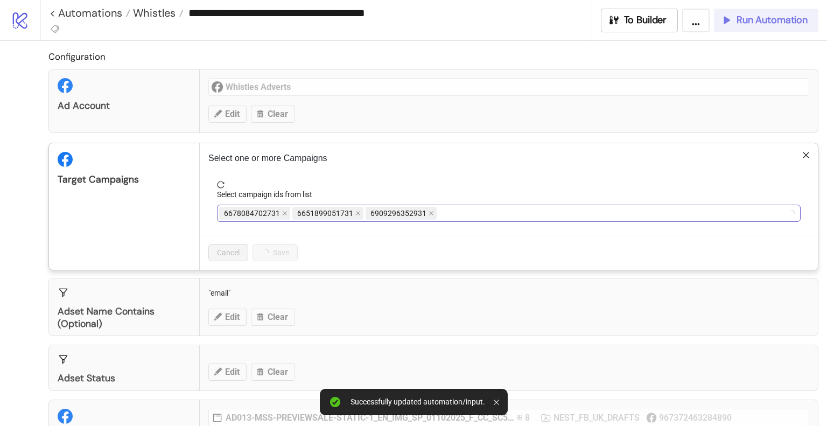
click at [525, 206] on div "6678084702731 6651899051731 6909296352931" at bounding box center [503, 213] width 568 height 15
click at [454, 213] on icon "close" at bounding box center [454, 213] width 5 height 5
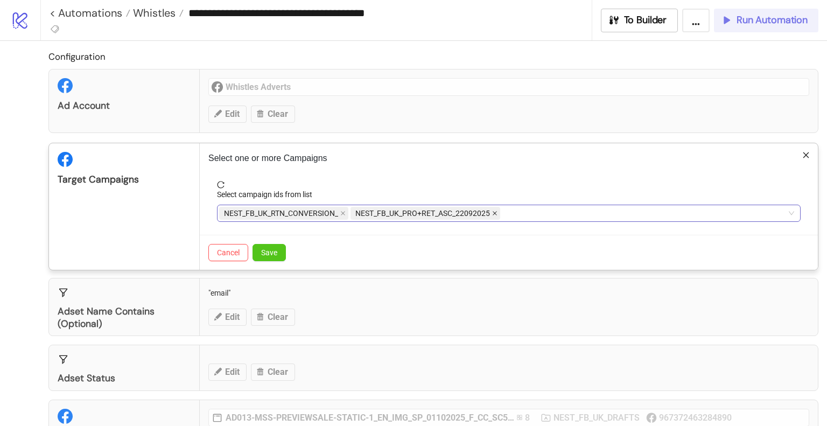
click at [496, 213] on icon "close" at bounding box center [494, 213] width 5 height 5
click at [266, 253] on span "Save" at bounding box center [269, 252] width 16 height 9
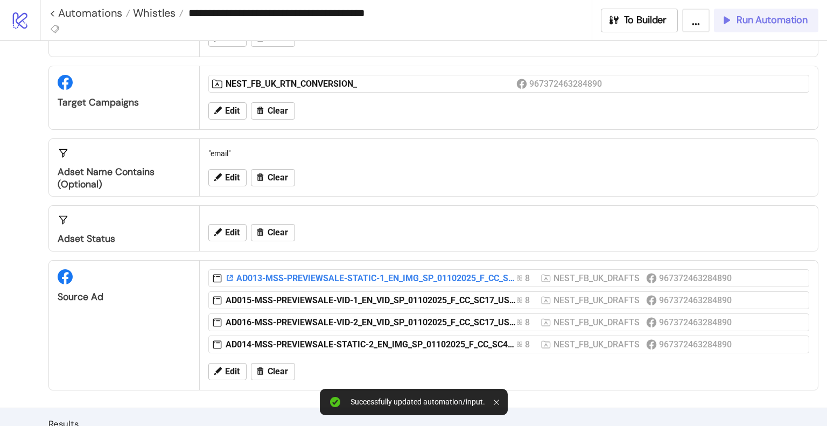
scroll to position [108, 0]
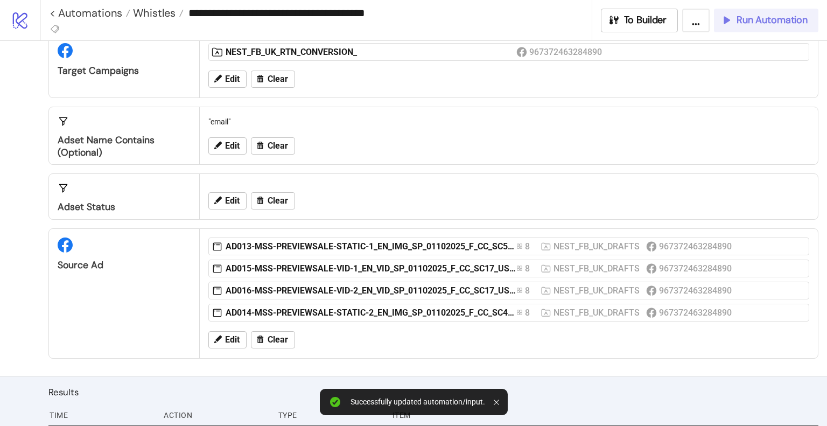
click at [748, 24] on span "Run Automation" at bounding box center [772, 20] width 71 height 12
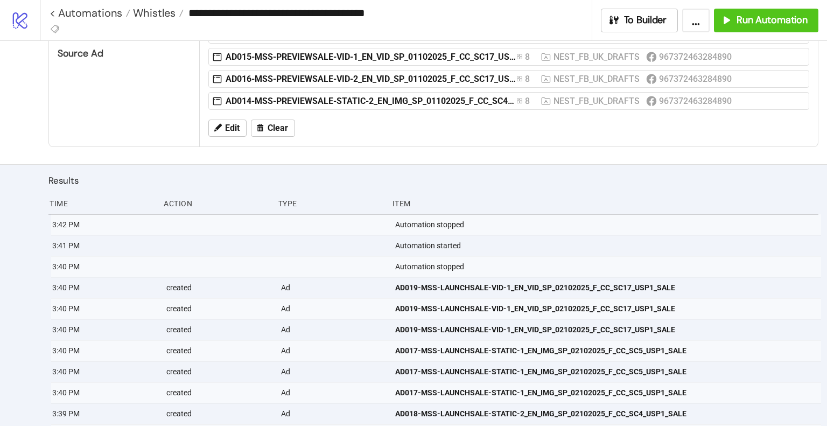
scroll to position [215, 0]
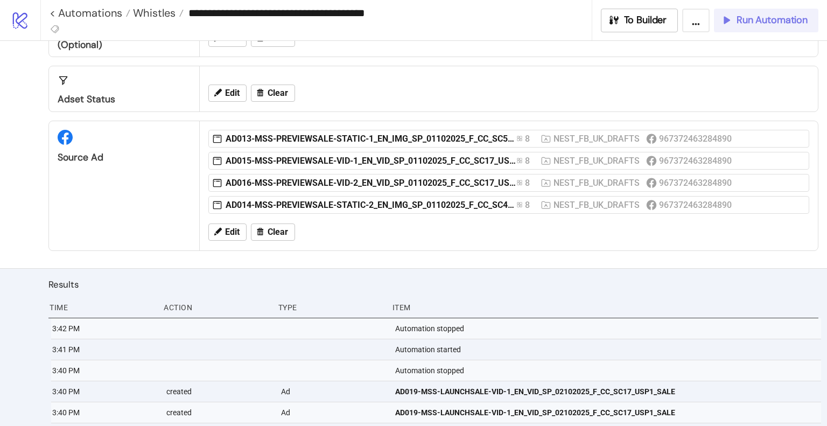
click at [783, 19] on span "Run Automation" at bounding box center [772, 20] width 71 height 12
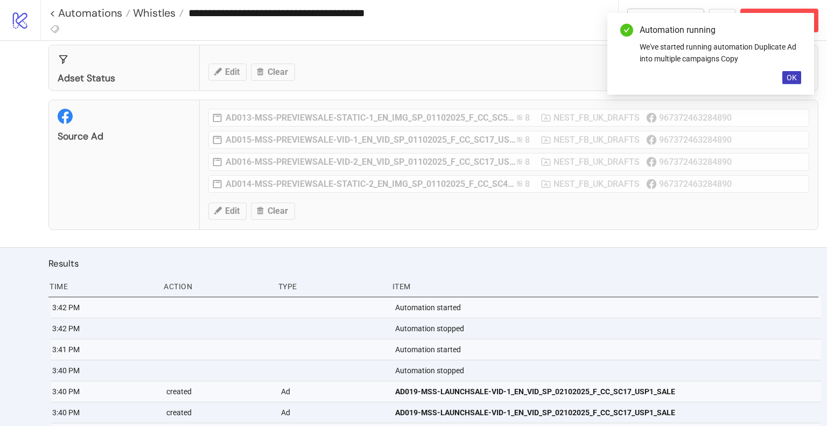
scroll to position [269, 0]
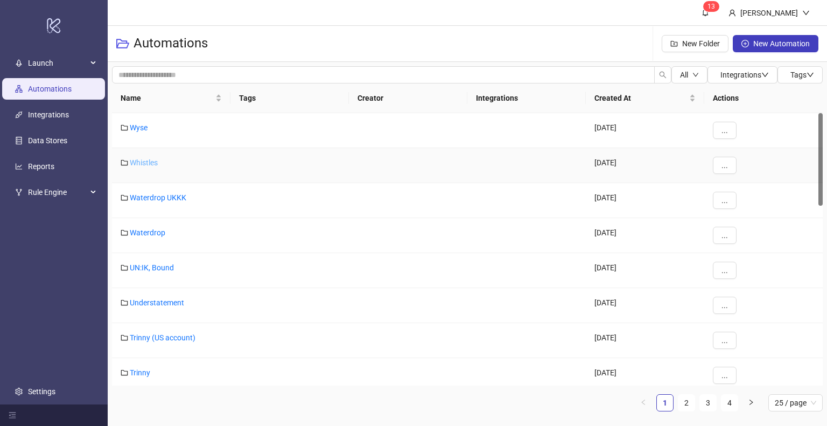
click at [141, 161] on link "Whistles" at bounding box center [144, 162] width 28 height 9
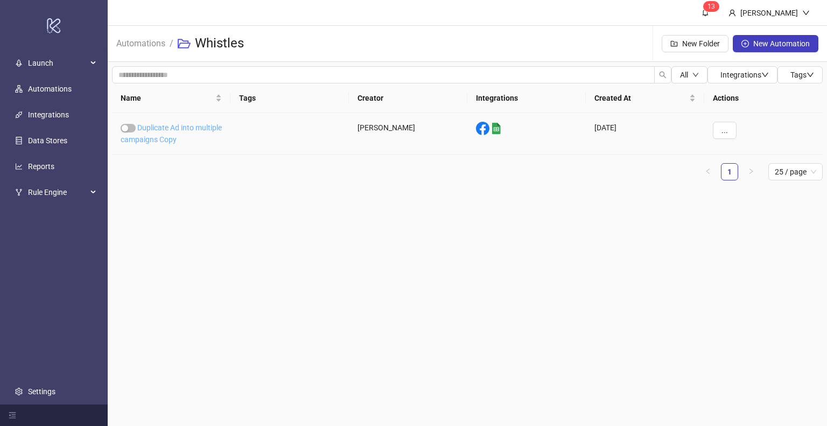
click at [177, 142] on link "Duplicate Ad into multiple campaigns Copy" at bounding box center [171, 133] width 101 height 20
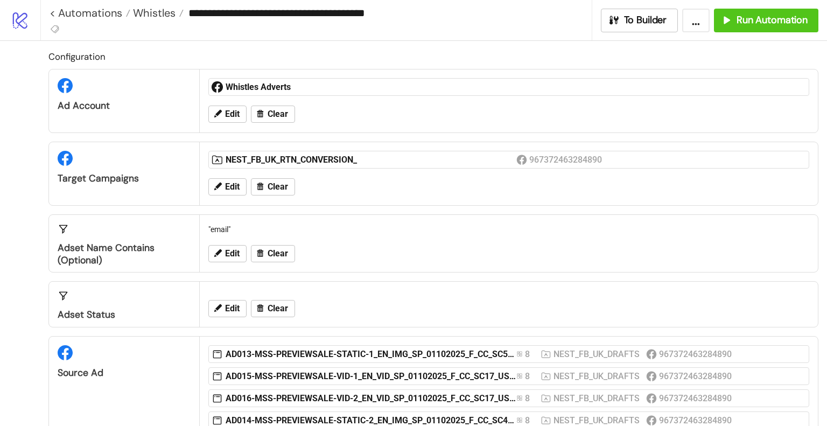
click at [235, 176] on div "Edit Clear" at bounding box center [508, 187] width 609 height 28
click at [233, 179] on button "Edit" at bounding box center [227, 186] width 38 height 17
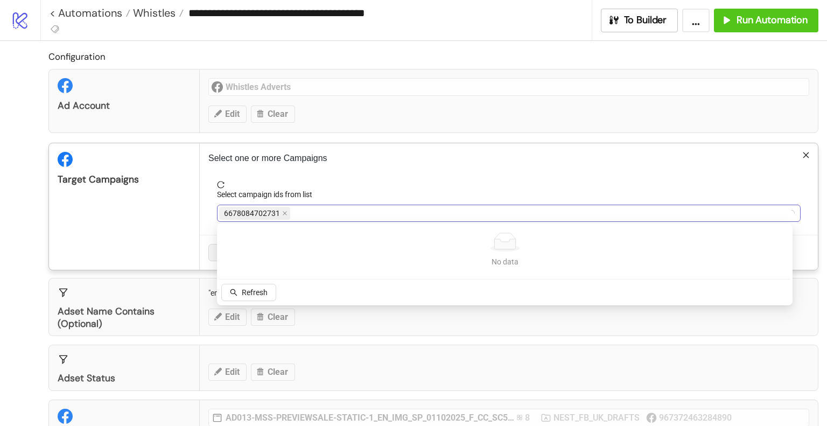
click at [345, 213] on div "6678084702731" at bounding box center [503, 213] width 568 height 15
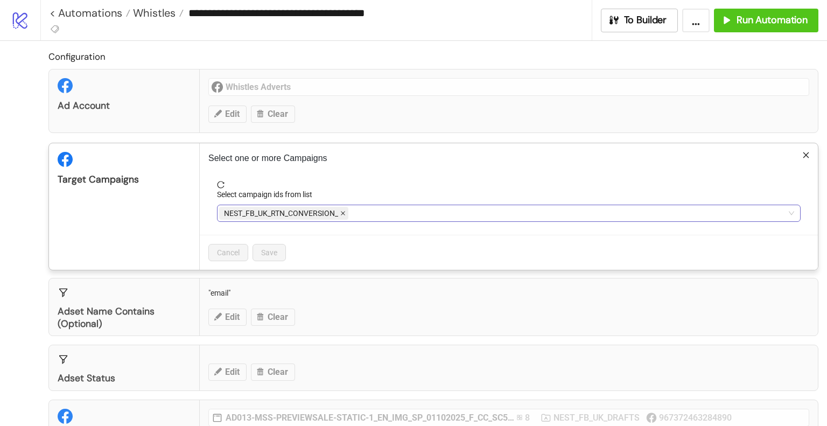
click at [342, 211] on icon "close" at bounding box center [342, 213] width 5 height 5
click at [342, 210] on div at bounding box center [503, 213] width 568 height 15
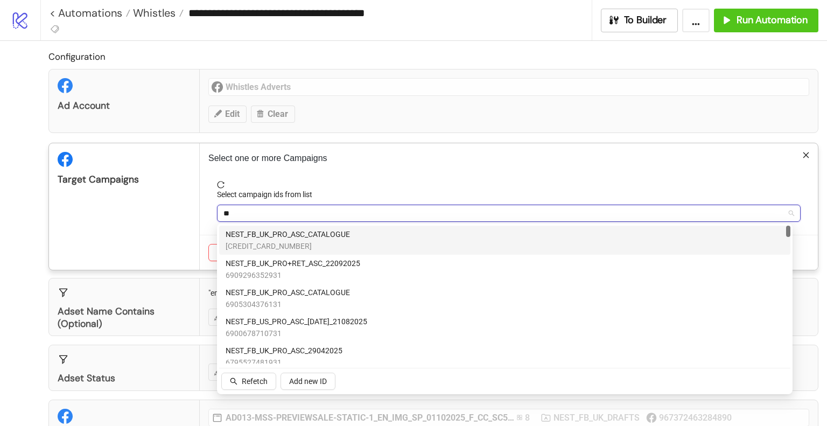
type input "***"
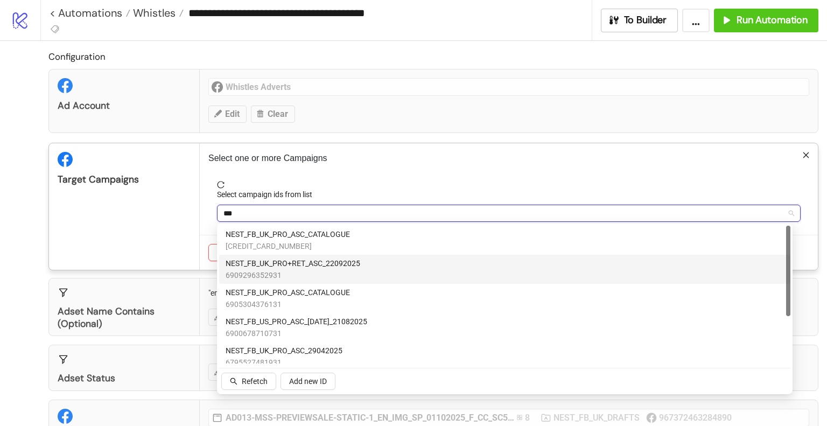
click at [376, 269] on div "NEST_FB_UK_PRO+RET_ASC_22092025 6909296352931" at bounding box center [505, 269] width 558 height 24
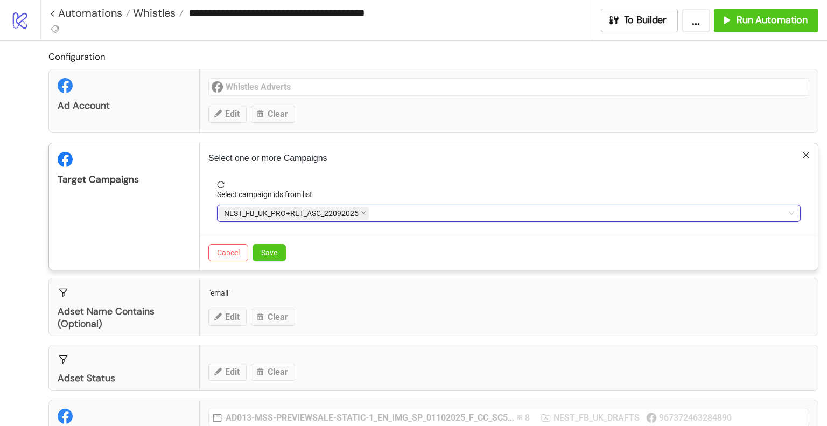
drag, startPoint x: 403, startPoint y: 211, endPoint x: 375, endPoint y: 213, distance: 28.1
click at [375, 213] on div "NEST_FB_UK_PRO+RET_ASC_22092025" at bounding box center [503, 213] width 568 height 15
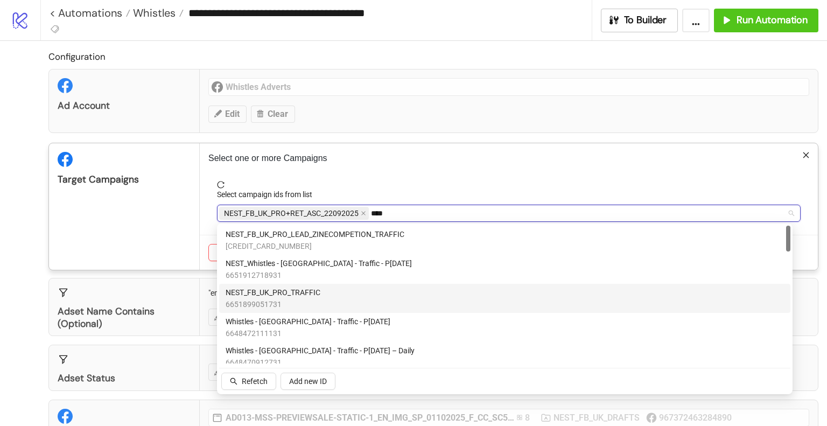
click at [300, 295] on span "NEST_FB_UK_PRO_TRAFFIC" at bounding box center [273, 292] width 95 height 12
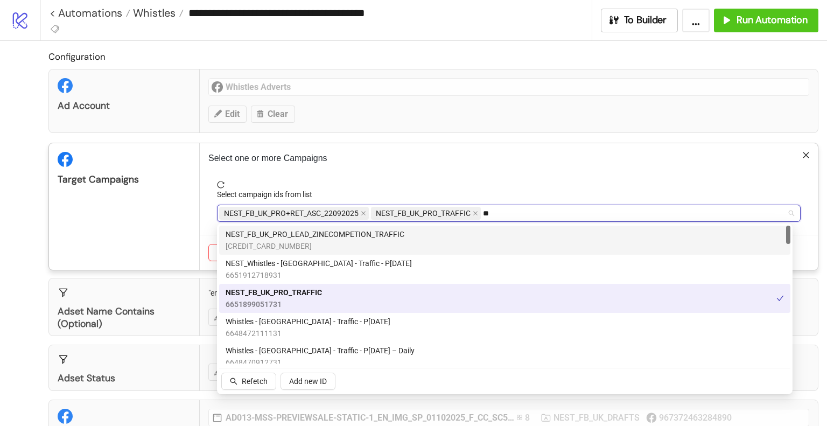
type input "*"
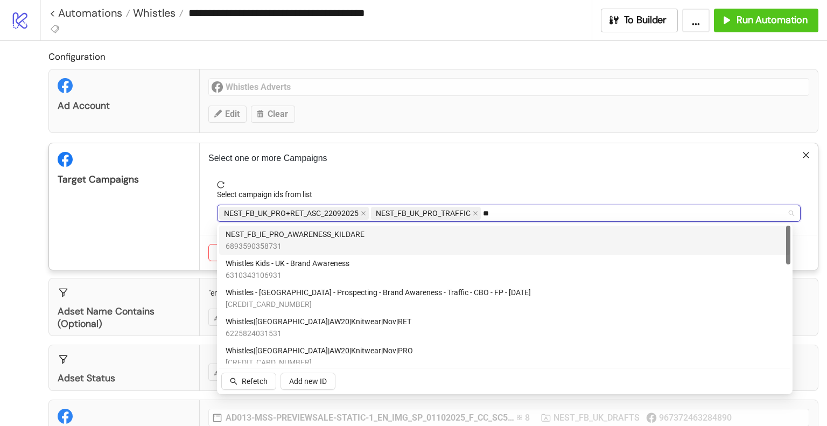
type input "*"
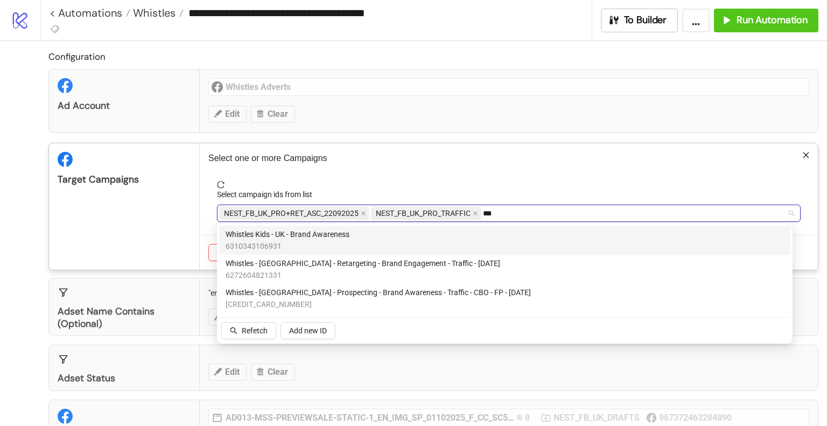
type input "***"
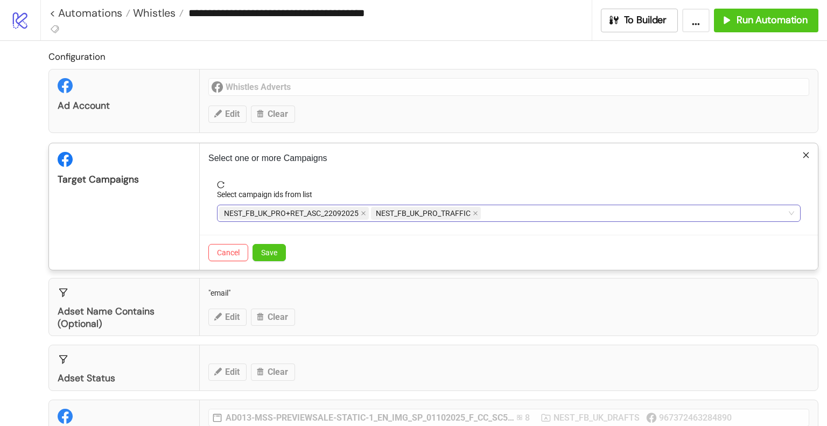
click at [525, 213] on div "NEST_FB_UK_PRO+RET_ASC_22092025 NEST_FB_UK_PRO_TRAFFIC ***" at bounding box center [503, 213] width 568 height 15
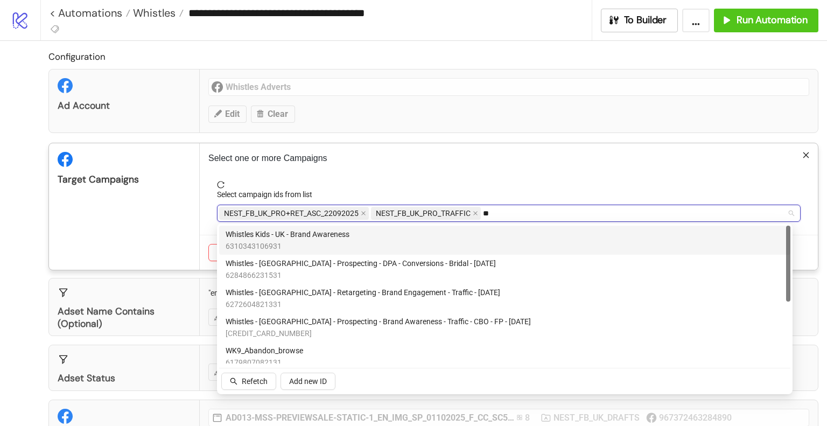
type input "*"
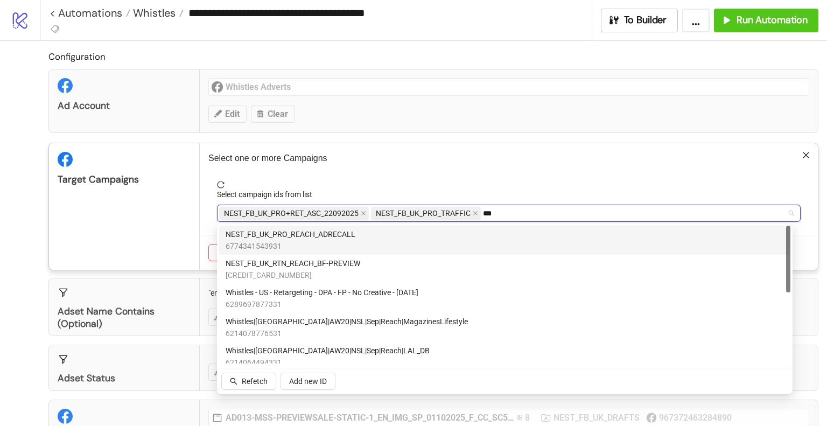
type input "****"
click at [377, 247] on div "NEST_FB_UK_PRO_REACH_ADRECALL [PHONE_NUMBER]" at bounding box center [505, 240] width 558 height 24
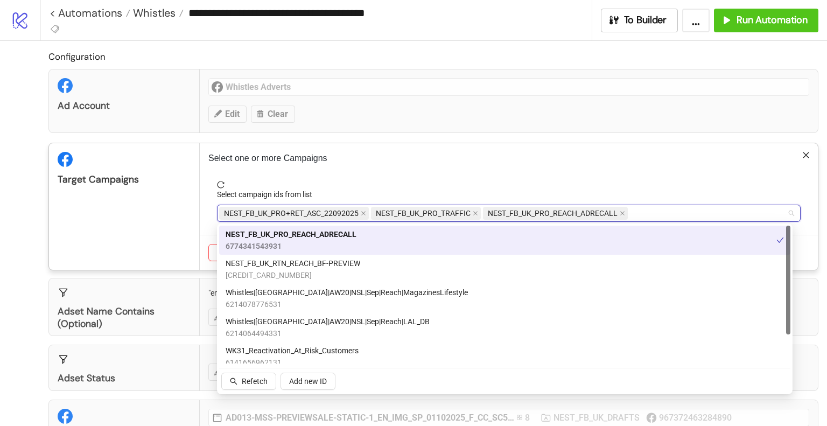
click at [151, 240] on div "Target Campaigns" at bounding box center [124, 206] width 151 height 127
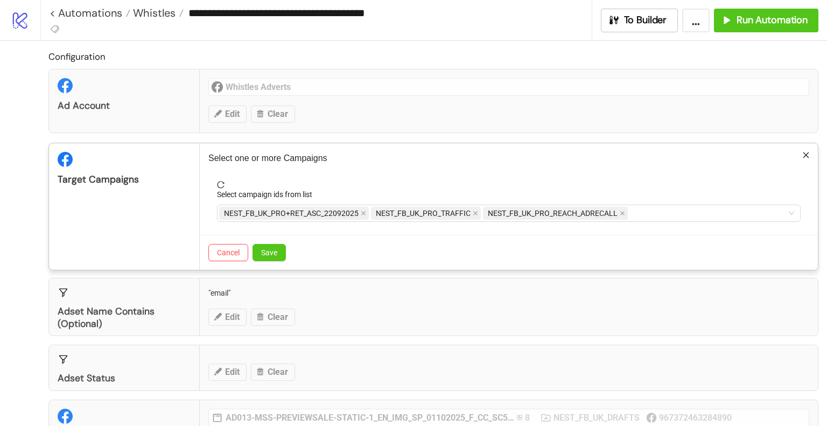
drag, startPoint x: 276, startPoint y: 251, endPoint x: 442, endPoint y: 244, distance: 166.0
click at [276, 251] on span "Save" at bounding box center [269, 252] width 16 height 9
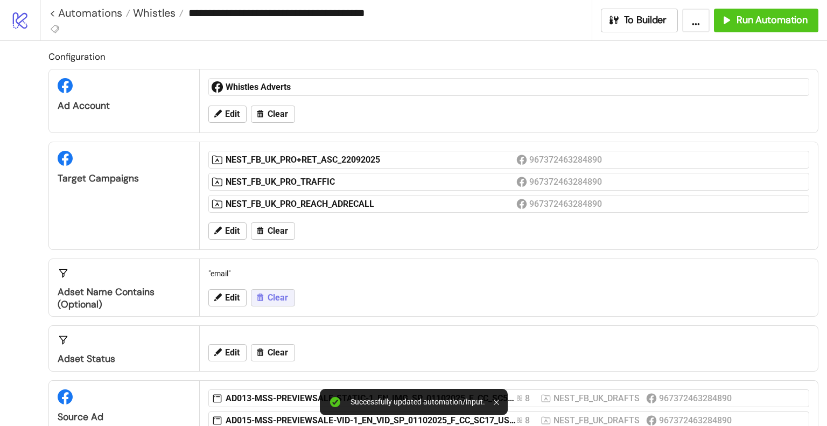
click at [268, 293] on span "Clear" at bounding box center [278, 298] width 20 height 10
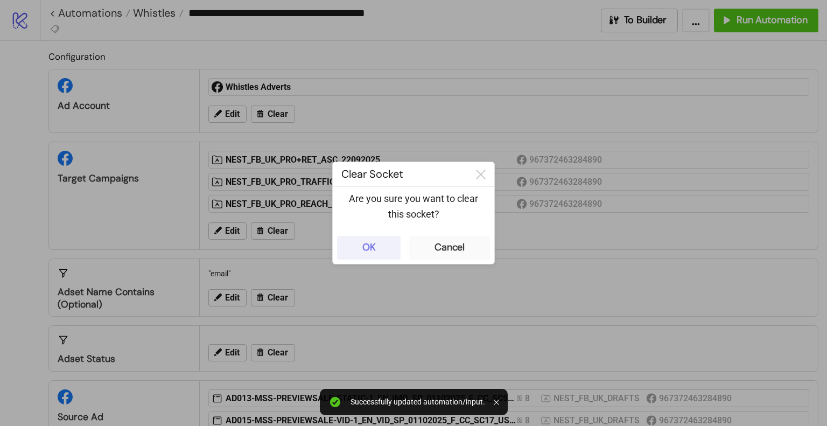
click at [373, 252] on div "OK" at bounding box center [368, 247] width 13 height 12
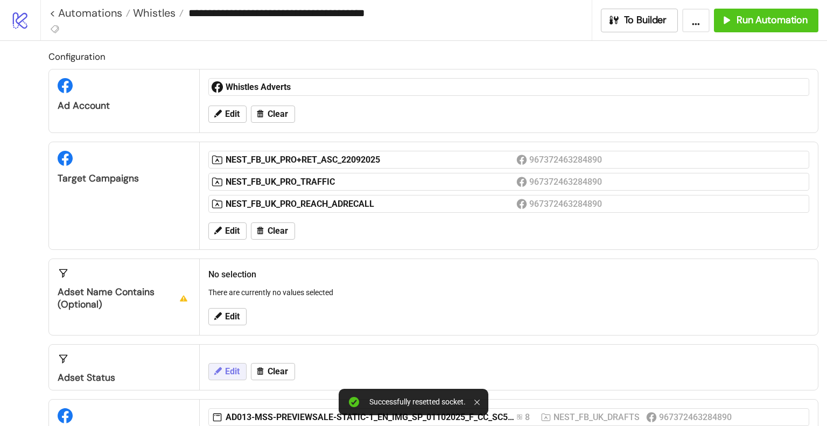
click at [216, 370] on icon at bounding box center [218, 371] width 8 height 8
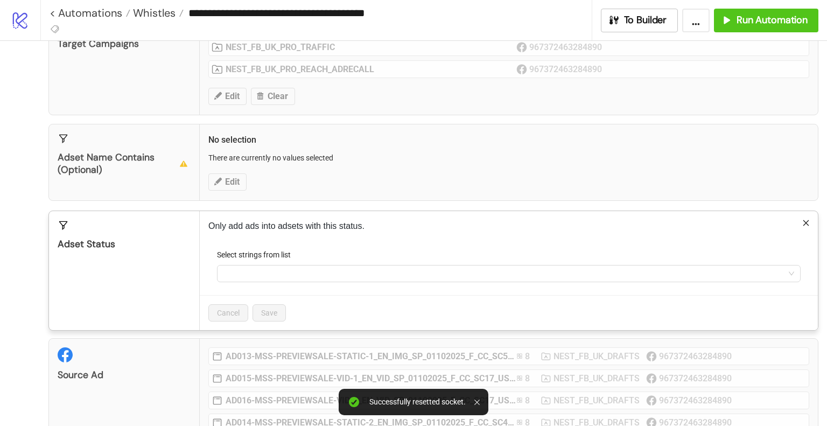
scroll to position [162, 0]
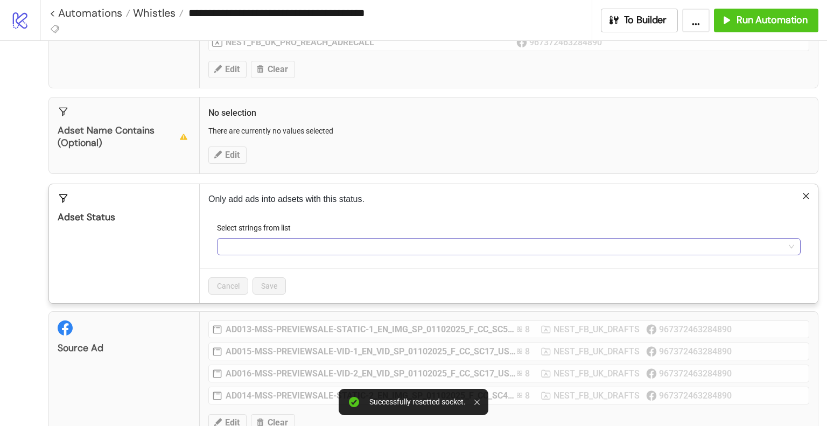
click at [243, 241] on div at bounding box center [503, 246] width 568 height 15
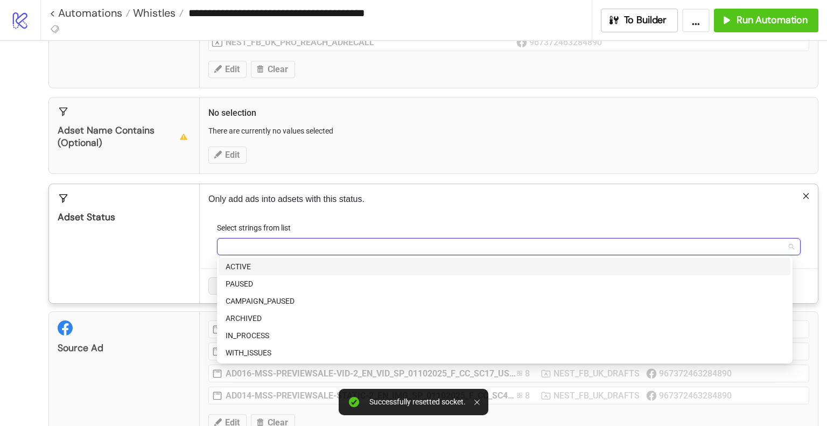
click at [244, 267] on div "ACTIVE" at bounding box center [505, 267] width 558 height 12
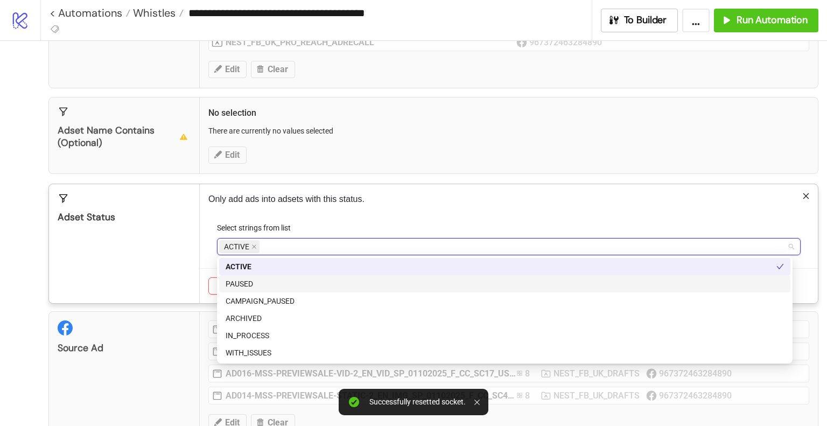
drag, startPoint x: 166, startPoint y: 269, endPoint x: 178, endPoint y: 275, distance: 13.0
click at [167, 270] on div "Adset Status" at bounding box center [124, 243] width 151 height 119
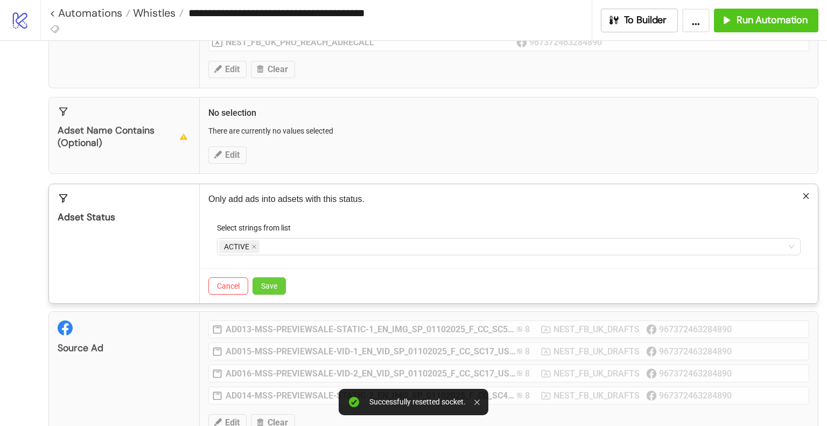
click at [278, 283] on button "Save" at bounding box center [269, 285] width 33 height 17
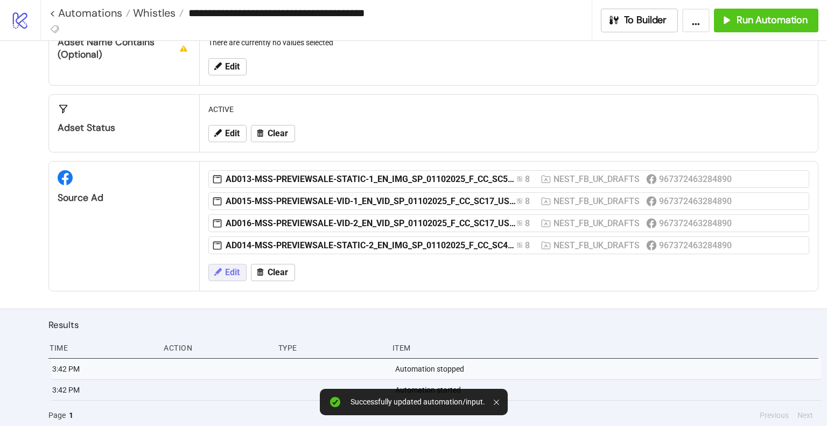
click at [236, 268] on span "Edit" at bounding box center [232, 273] width 15 height 10
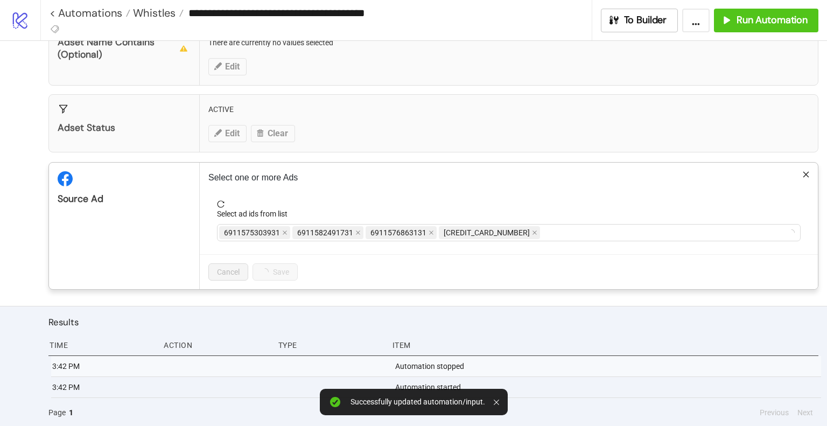
scroll to position [248, 0]
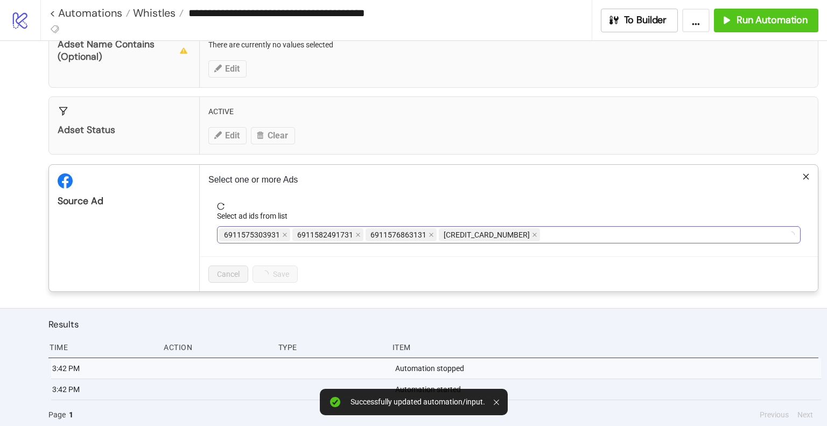
click at [558, 237] on div "6911575303931 6911582491731 6911576863131 6911575333531" at bounding box center [503, 234] width 568 height 15
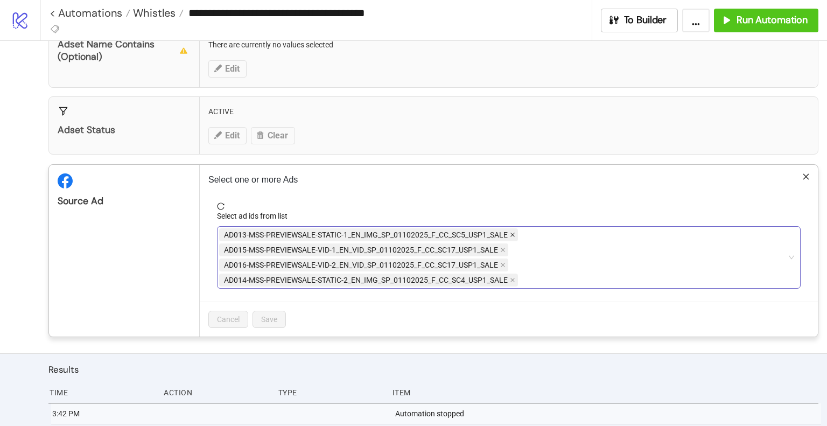
click at [515, 232] on icon "close" at bounding box center [512, 234] width 5 height 5
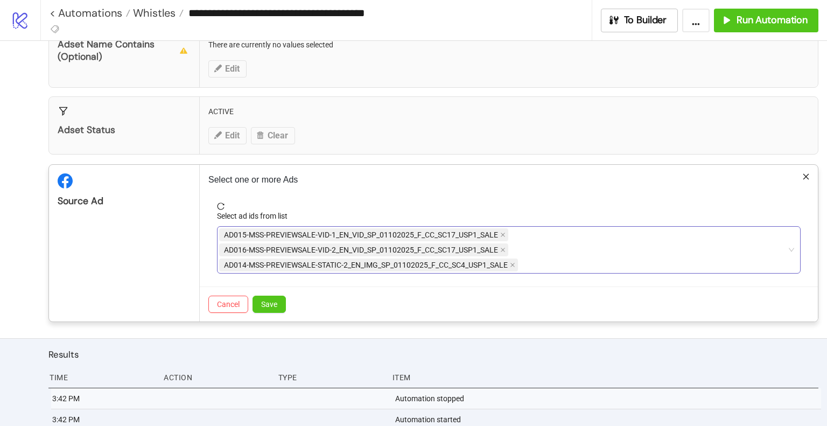
click at [506, 234] on span "AD015-MSS-PREVIEWSALE-VID-1_EN_VID_SP_01102025_F_CC_SC17_USP1_SALE" at bounding box center [363, 234] width 289 height 13
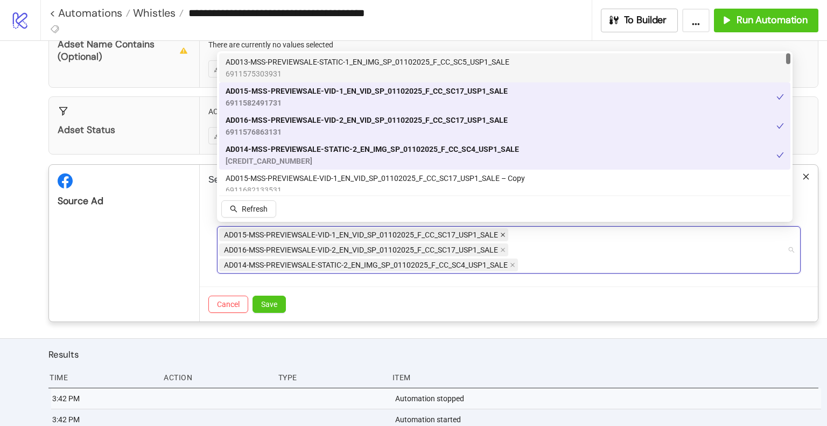
click at [505, 234] on icon "close" at bounding box center [503, 235] width 4 height 4
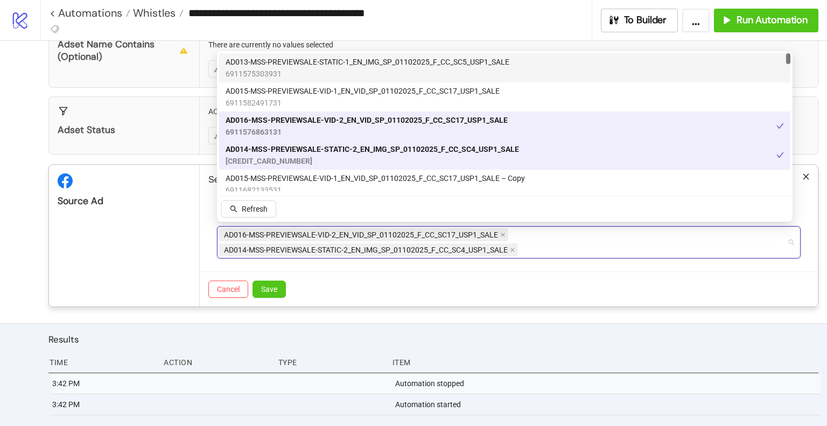
click at [505, 234] on icon "close" at bounding box center [503, 235] width 4 height 4
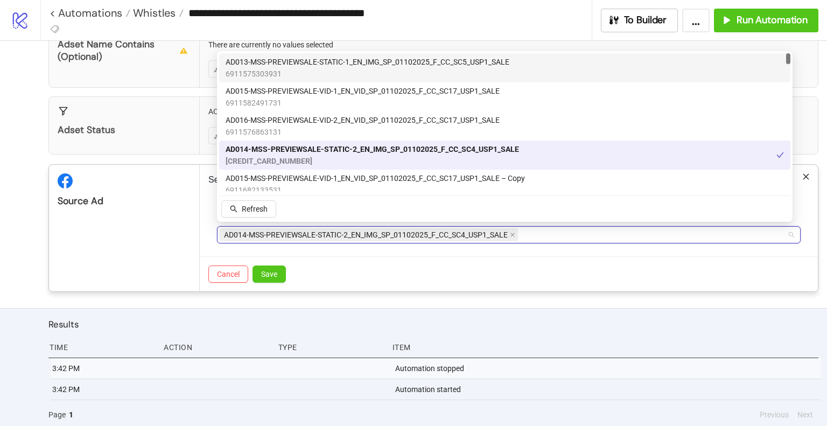
click at [517, 230] on span "AD014-MSS-PREVIEWSALE-STATIC-2_EN_IMG_SP_01102025_F_CC_SC4_USP1_SALE" at bounding box center [368, 234] width 299 height 13
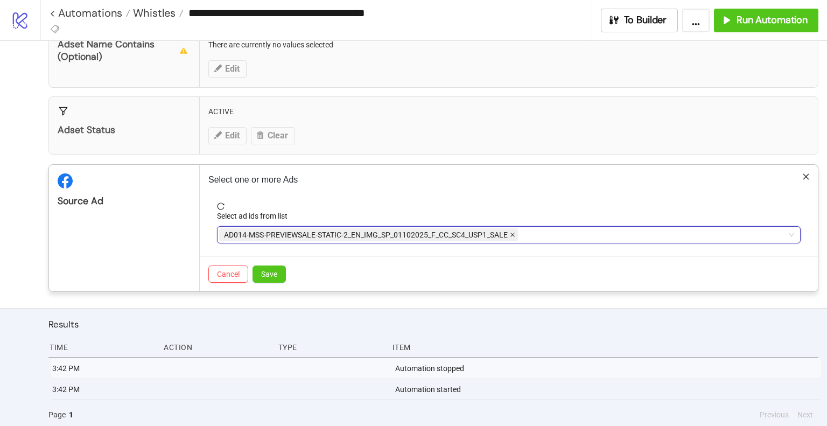
click at [513, 234] on icon "close" at bounding box center [512, 234] width 5 height 5
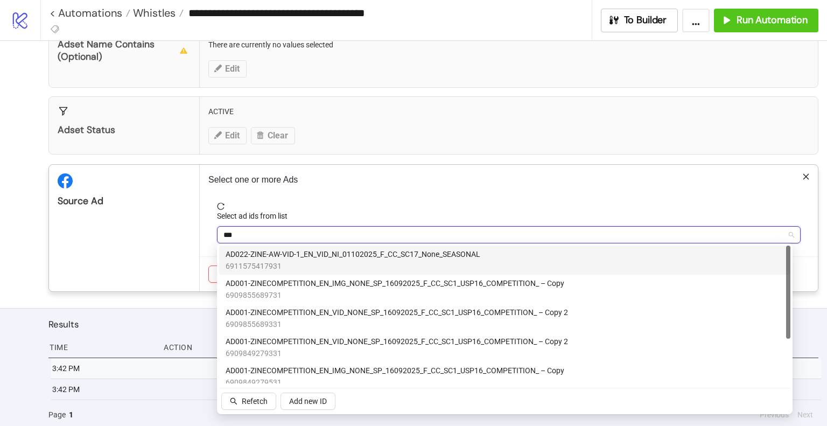
type input "****"
click at [369, 255] on span "AD022-ZINE-AW-VID-1_EN_VID_NI_01102025_F_CC_SC17_None_SEASONAL" at bounding box center [353, 254] width 255 height 12
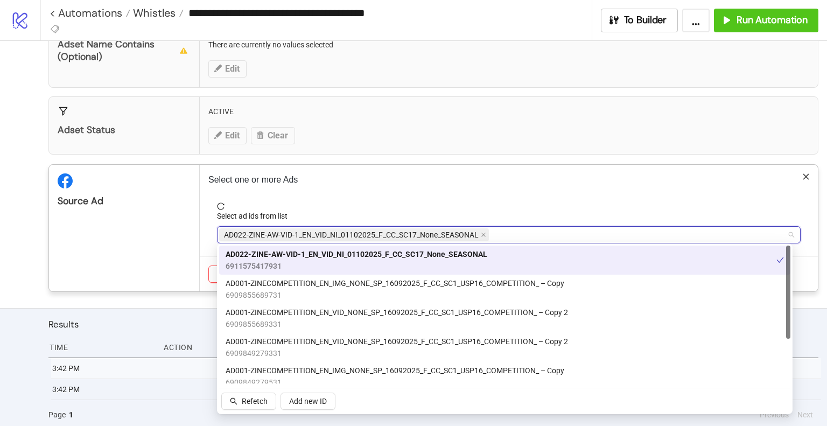
click at [121, 241] on div "Source Ad" at bounding box center [124, 228] width 151 height 127
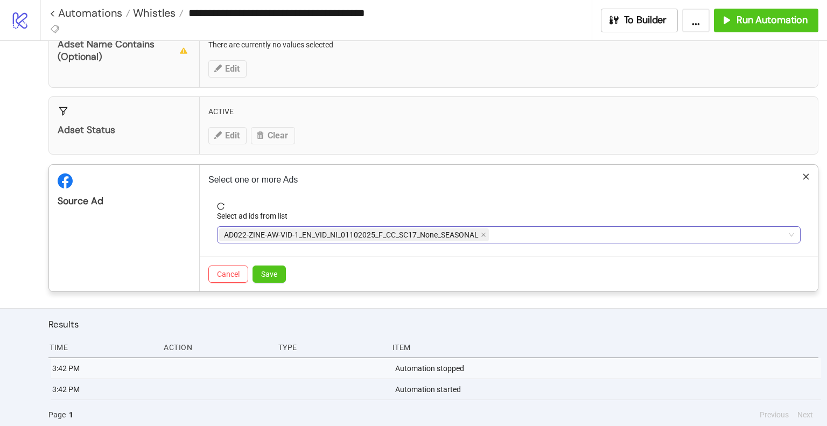
drag, startPoint x: 269, startPoint y: 272, endPoint x: 410, endPoint y: 288, distance: 141.9
click at [269, 272] on span "Save" at bounding box center [269, 274] width 16 height 9
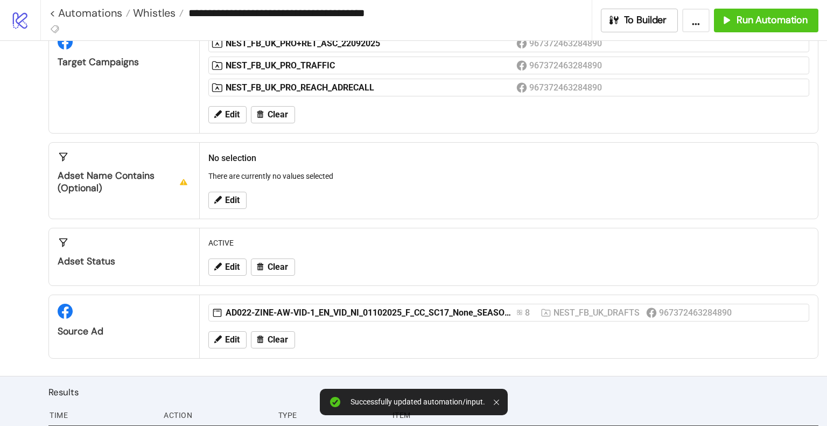
scroll to position [162, 0]
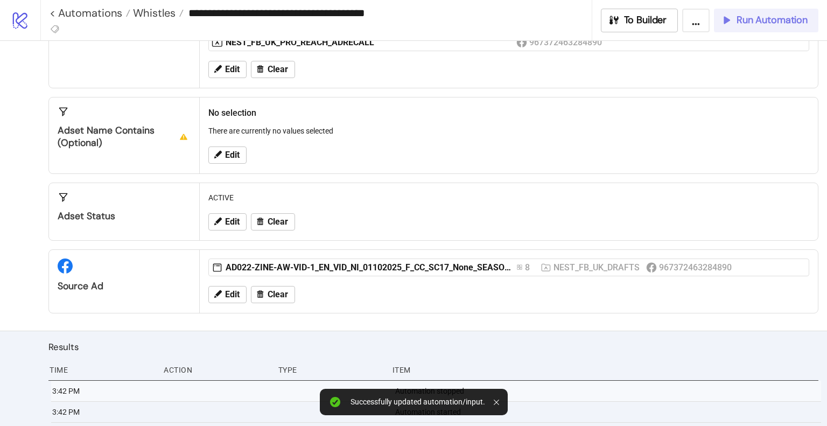
click at [743, 23] on span "Run Automation" at bounding box center [772, 20] width 71 height 12
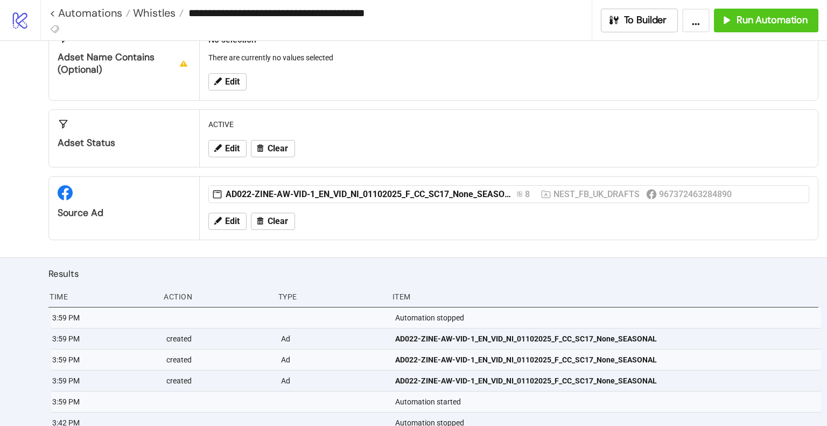
scroll to position [259, 0]
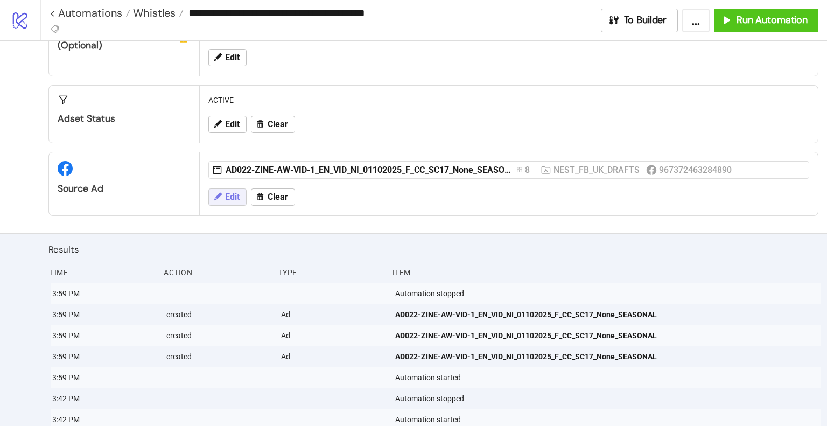
click at [219, 194] on icon at bounding box center [218, 197] width 8 height 8
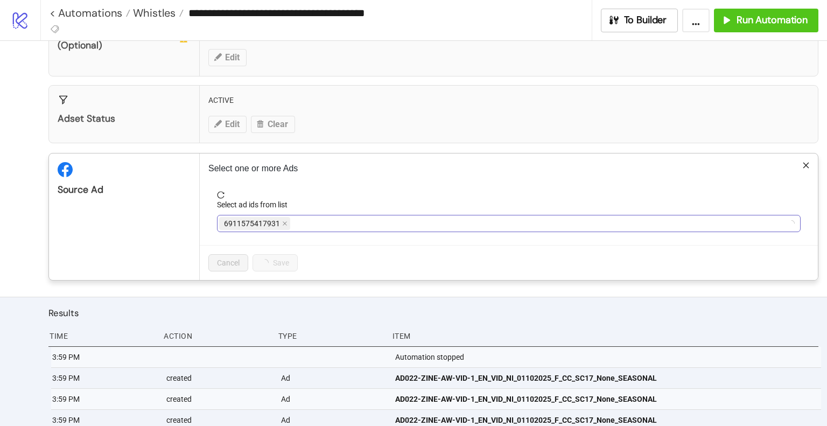
click at [376, 226] on div "6911575417931" at bounding box center [503, 223] width 568 height 15
click at [484, 221] on icon "close" at bounding box center [483, 223] width 4 height 4
click at [478, 223] on div at bounding box center [503, 223] width 568 height 15
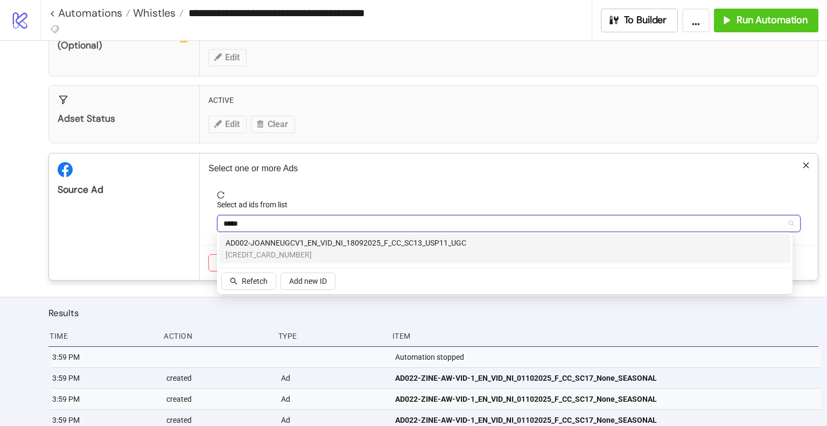
click at [429, 250] on span "[CREDIT_CARD_NUMBER]" at bounding box center [346, 255] width 241 height 12
click at [429, 250] on span "6908770559531" at bounding box center [347, 255] width 243 height 12
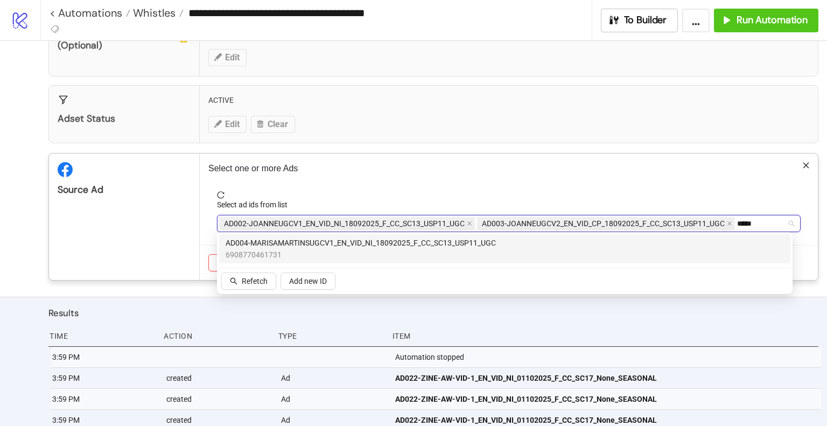
click at [429, 250] on span "6908770461731" at bounding box center [361, 255] width 270 height 12
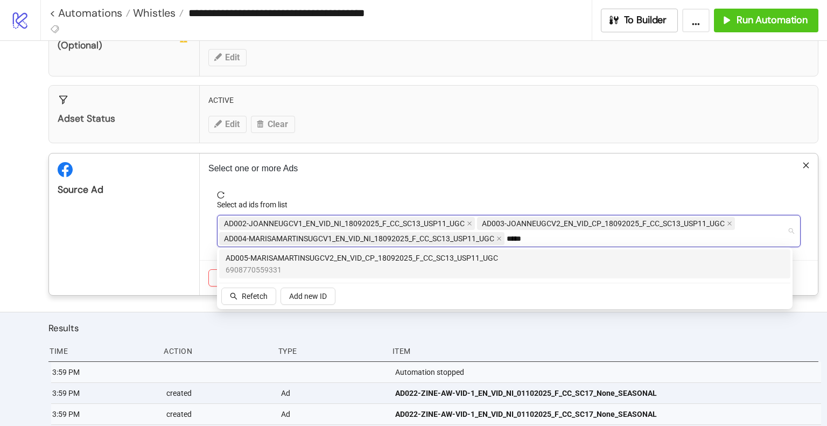
click at [427, 251] on div "AD005-MARISAMARTINSUGCV2_EN_VID_CP_18092025_F_CC_SC13_USP11_UGC 6908770559331" at bounding box center [504, 263] width 571 height 29
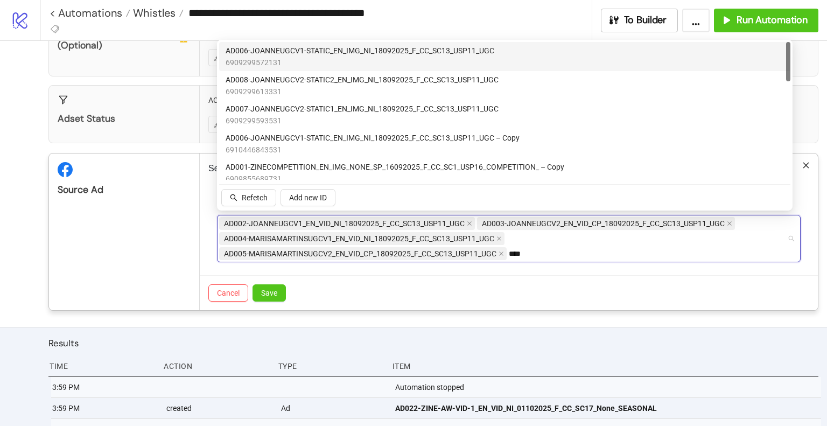
type input "*****"
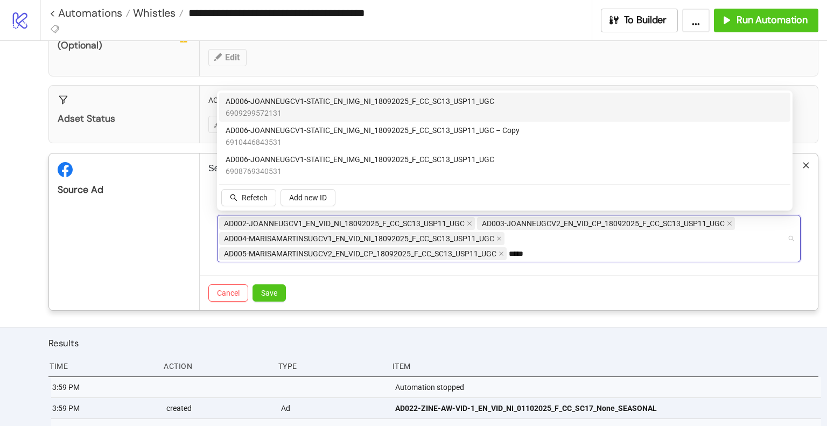
click at [389, 113] on span "6909299572131" at bounding box center [360, 113] width 269 height 12
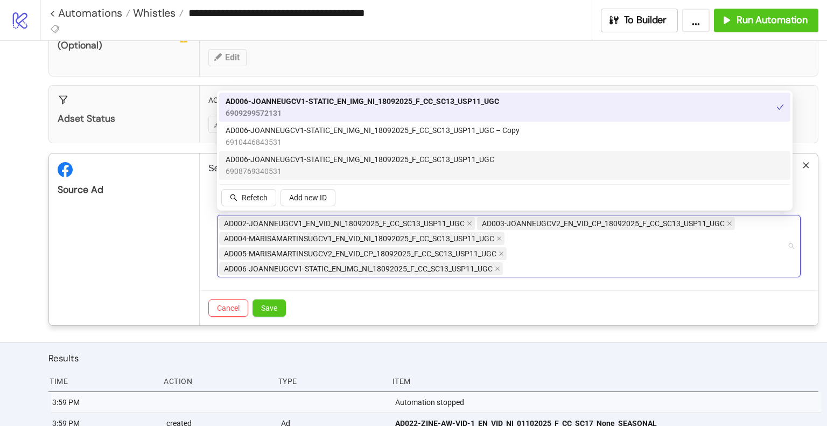
click at [124, 262] on div "Source Ad" at bounding box center [124, 239] width 151 height 172
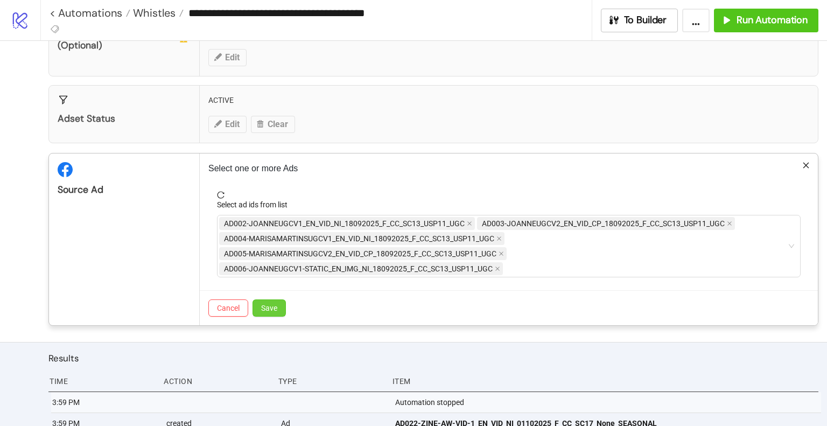
click at [279, 305] on button "Save" at bounding box center [269, 307] width 33 height 17
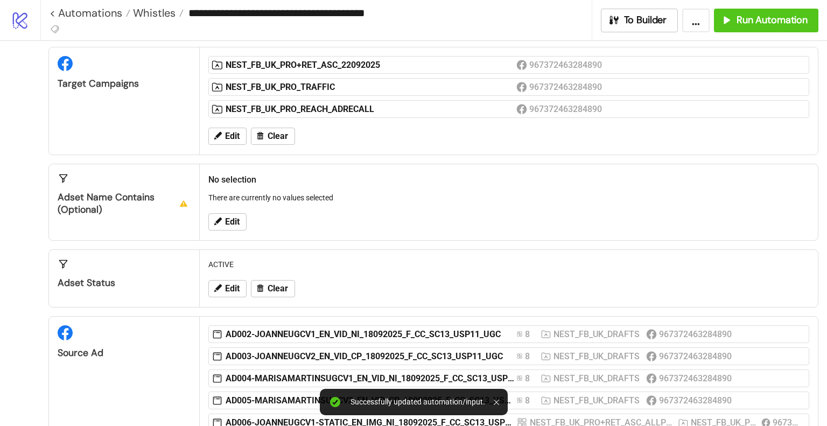
scroll to position [0, 0]
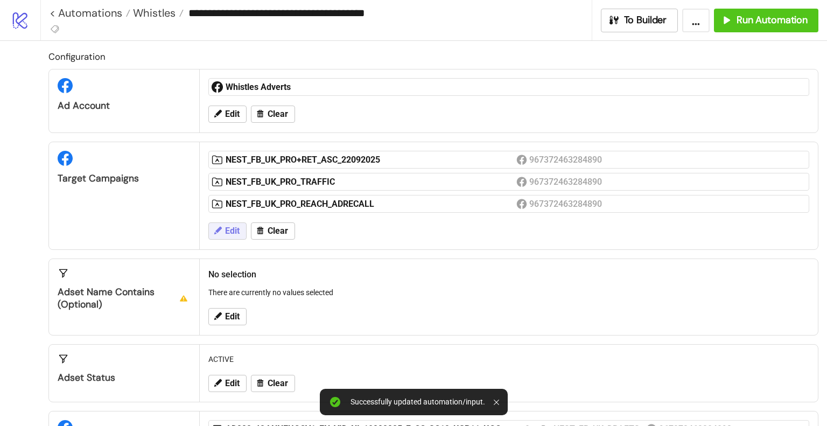
click at [229, 227] on span "Edit" at bounding box center [232, 231] width 15 height 10
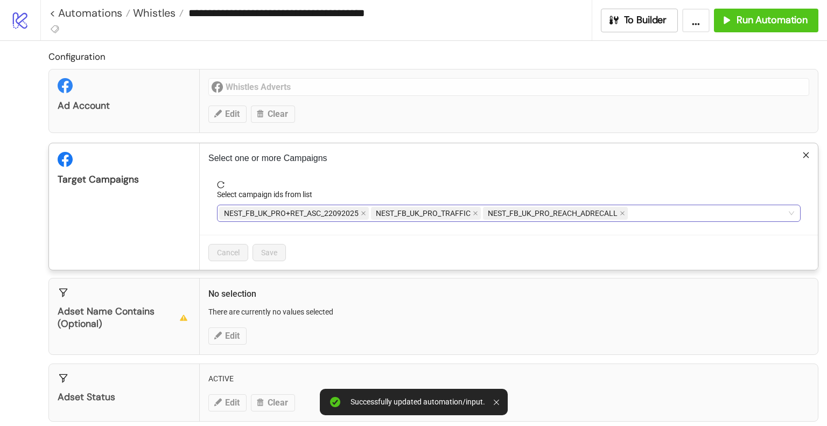
click at [674, 207] on div "NEST_FB_UK_PRO+RET_ASC_22092025 NEST_FB_UK_PRO_TRAFFIC NEST_FB_UK_PRO_REACH_ADR…" at bounding box center [503, 213] width 568 height 15
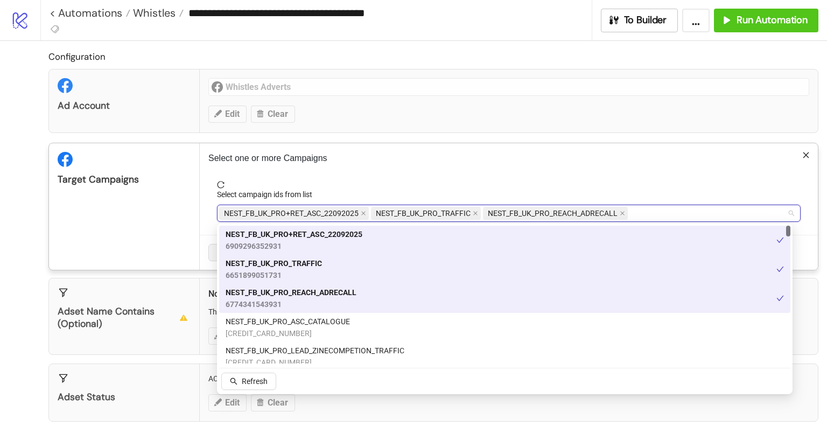
click at [363, 212] on icon "close" at bounding box center [363, 213] width 5 height 5
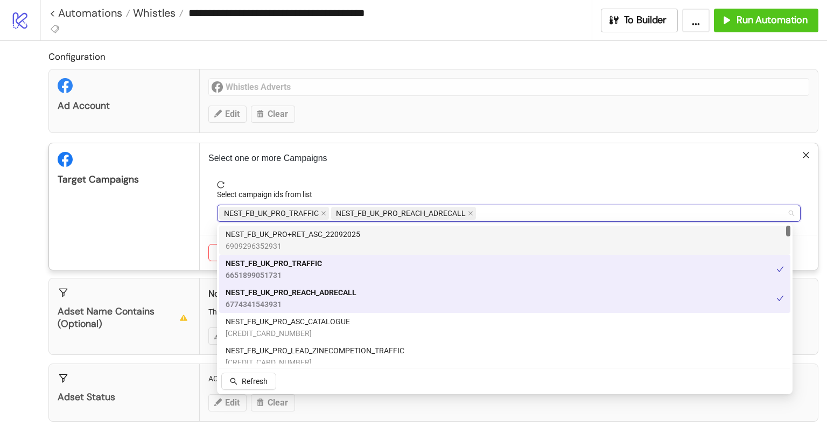
click at [132, 225] on div "Target Campaigns" at bounding box center [124, 206] width 151 height 127
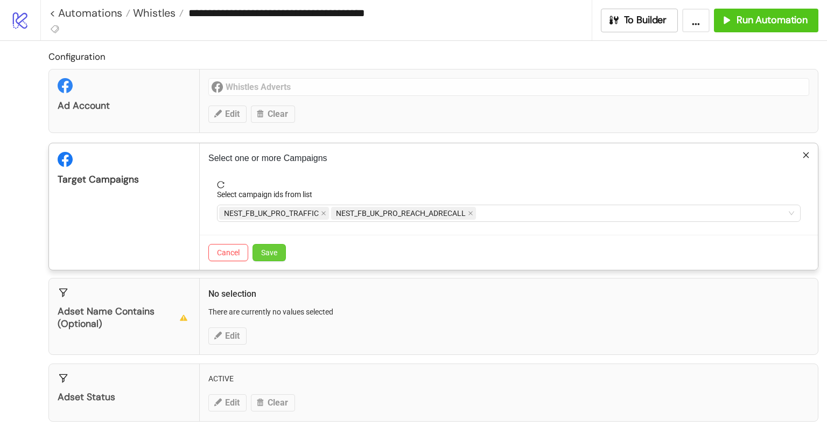
click at [270, 250] on span "Save" at bounding box center [269, 252] width 16 height 9
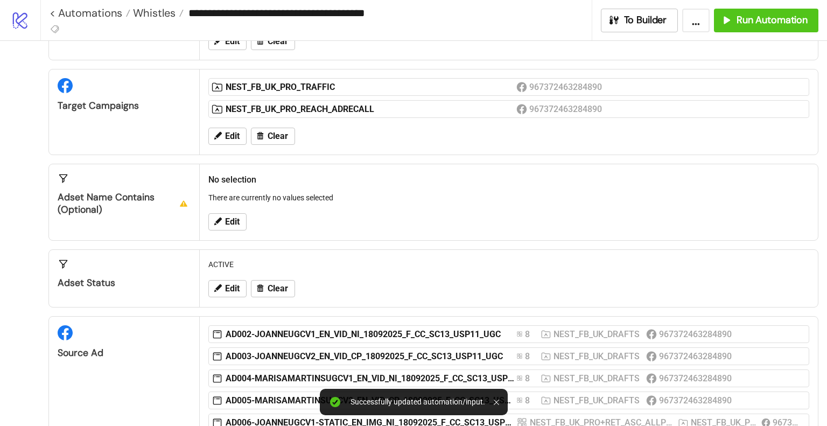
scroll to position [108, 0]
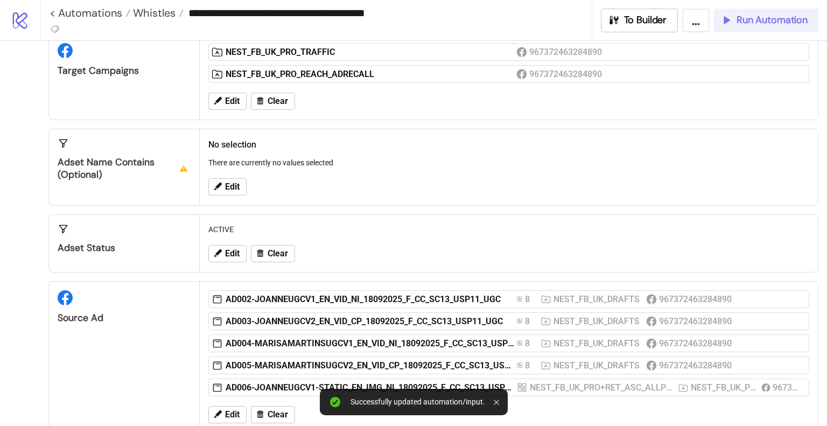
click at [739, 17] on span "Run Automation" at bounding box center [772, 20] width 71 height 12
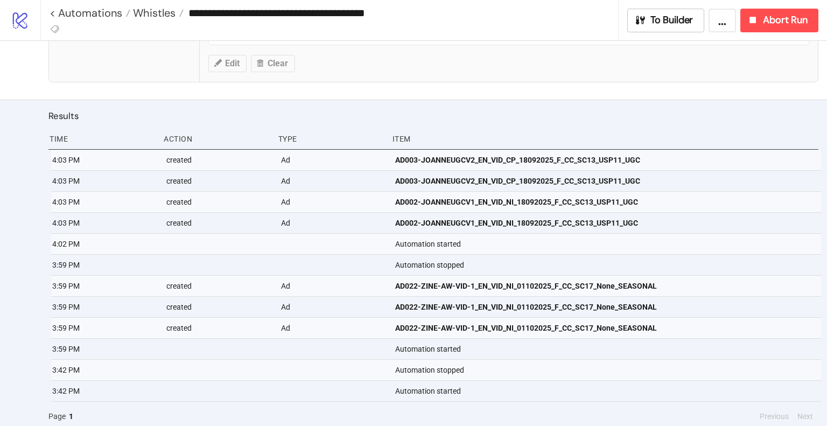
scroll to position [405, 0]
